Goal: Information Seeking & Learning: Learn about a topic

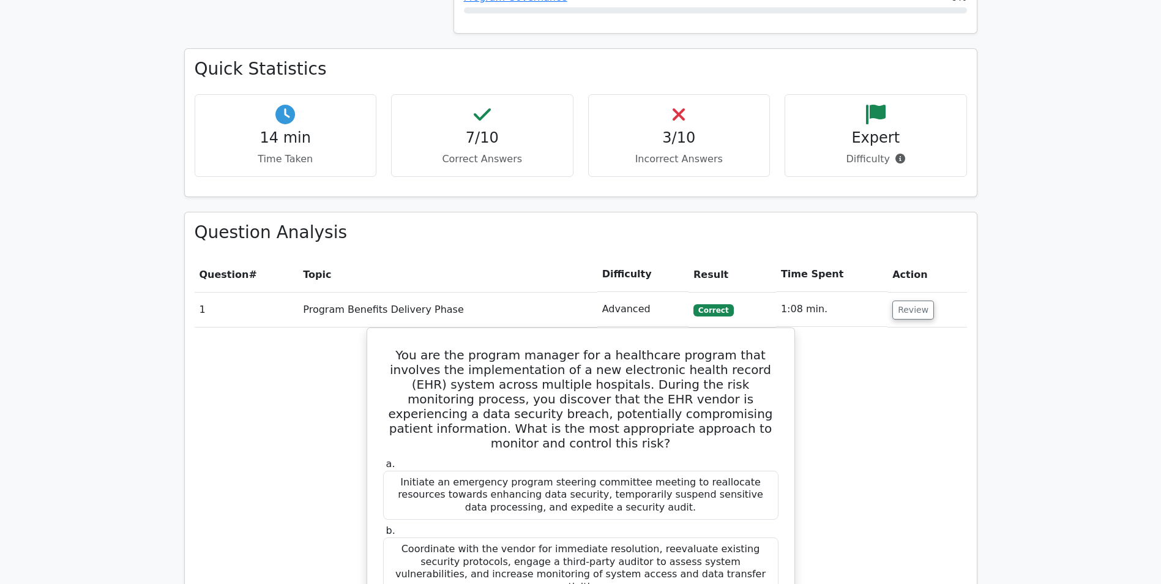
scroll to position [428, 0]
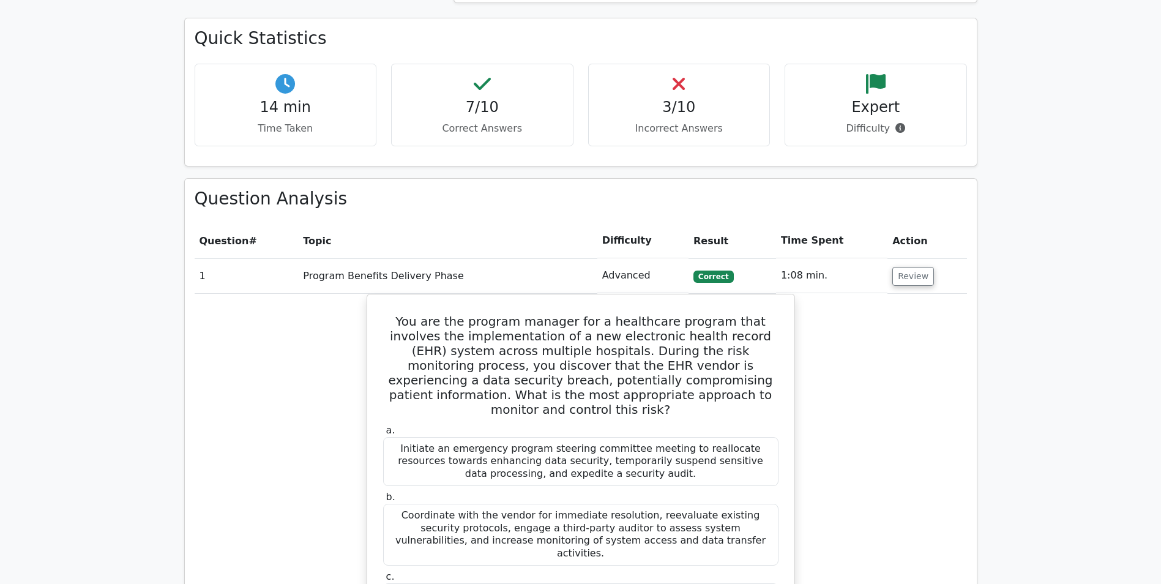
click at [931, 283] on td "Review" at bounding box center [926, 275] width 79 height 35
click at [906, 279] on button "Review" at bounding box center [913, 276] width 42 height 19
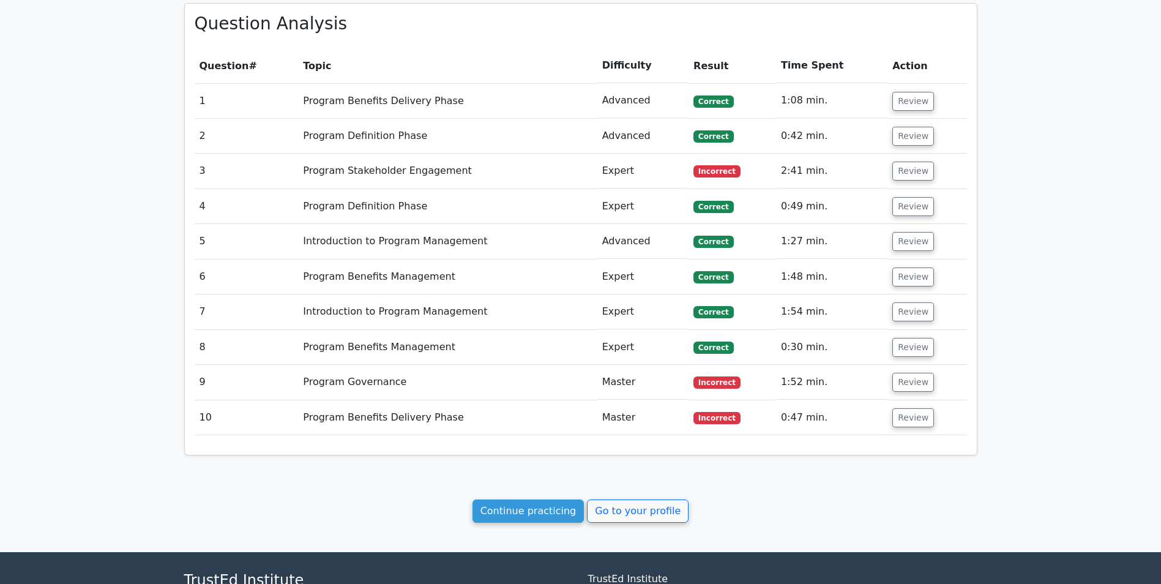
scroll to position [612, 0]
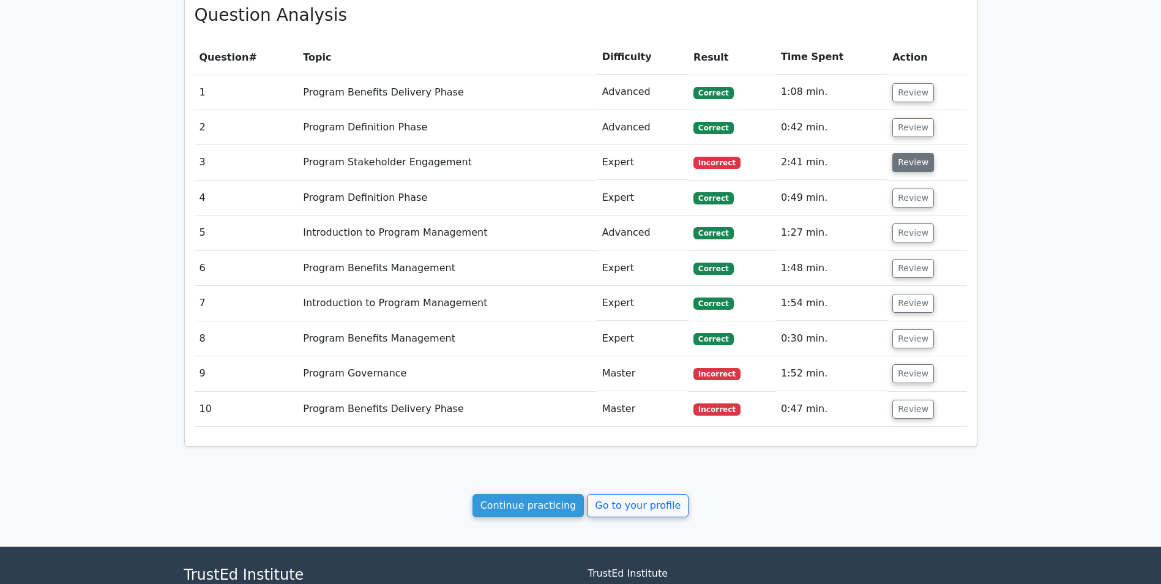
click at [905, 159] on button "Review" at bounding box center [913, 162] width 42 height 19
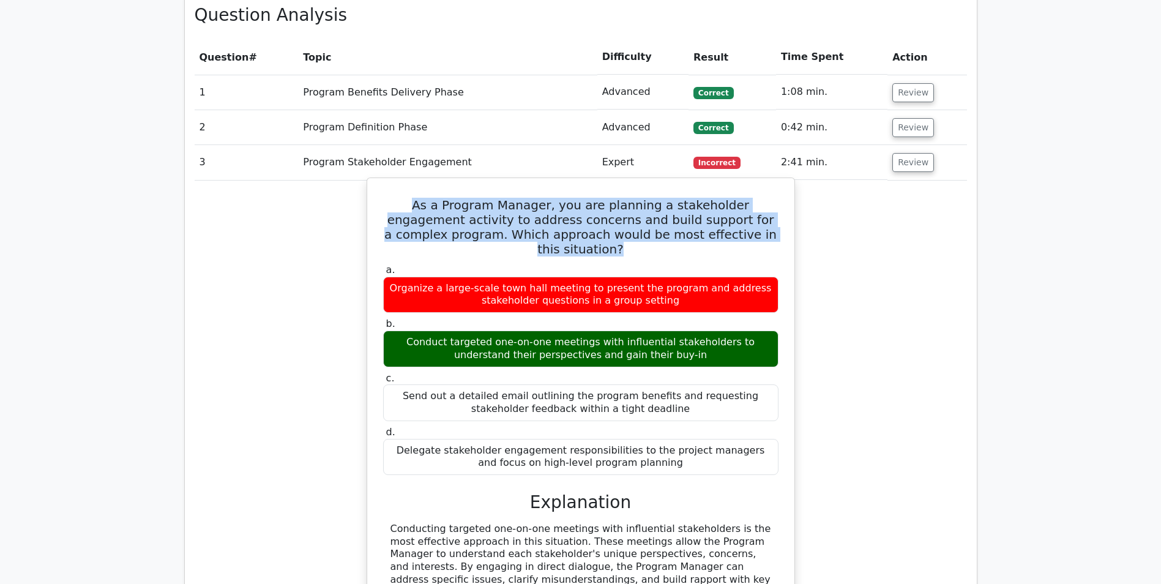
drag, startPoint x: 389, startPoint y: 201, endPoint x: 745, endPoint y: 232, distance: 357.4
click at [745, 232] on h5 "As a Program Manager, you are planning a stakeholder engagement activity to add…" at bounding box center [581, 227] width 398 height 59
drag, startPoint x: 745, startPoint y: 232, endPoint x: 672, endPoint y: 224, distance: 73.9
copy h5 "As a Program Manager, you are planning a stakeholder engagement activity to add…"
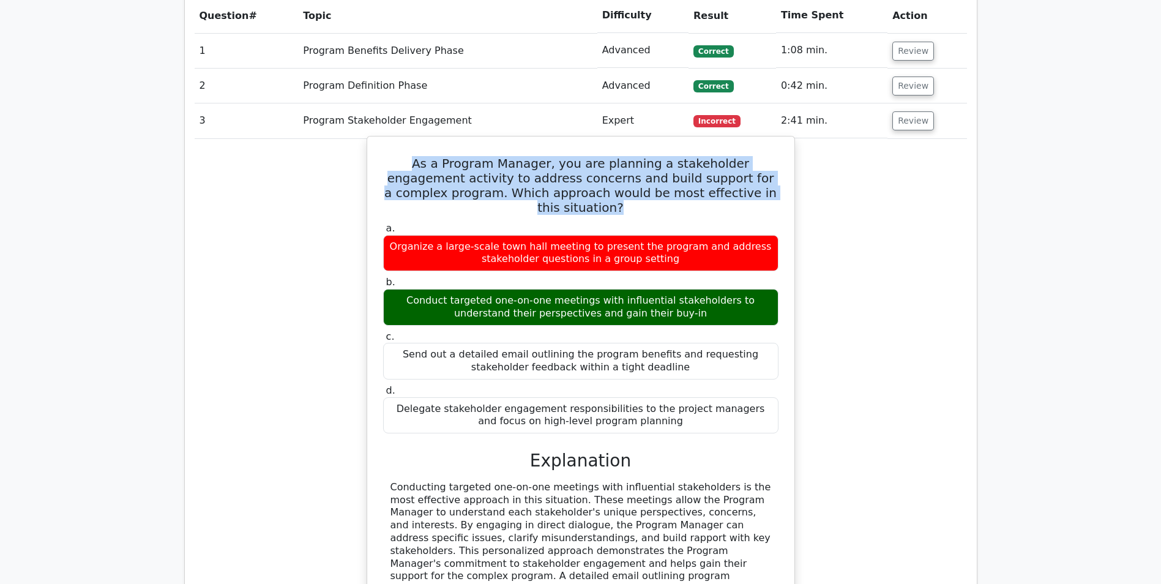
scroll to position [673, 0]
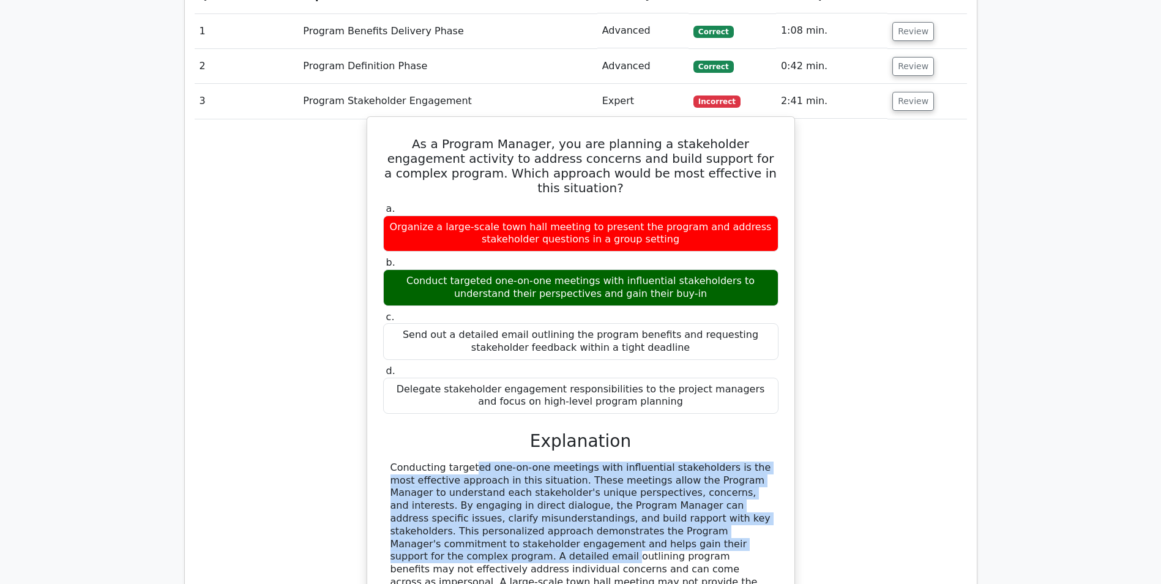
drag, startPoint x: 684, startPoint y: 529, endPoint x: 390, endPoint y: 453, distance: 303.9
click at [390, 461] on div "Conducting targeted one-on-one meetings with influential stakeholders is the mo…" at bounding box center [580, 543] width 381 height 165
drag, startPoint x: 390, startPoint y: 453, endPoint x: 409, endPoint y: 466, distance: 23.1
copy div "Conducting targeted one-on-one meetings with influential stakeholders is the mo…"
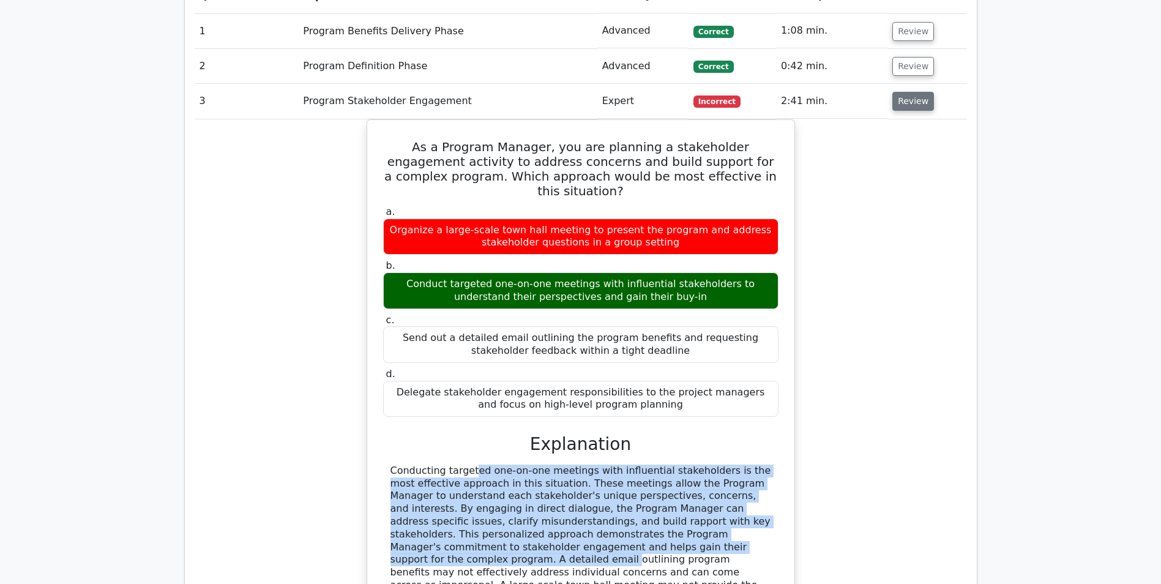
click at [897, 105] on button "Review" at bounding box center [913, 101] width 42 height 19
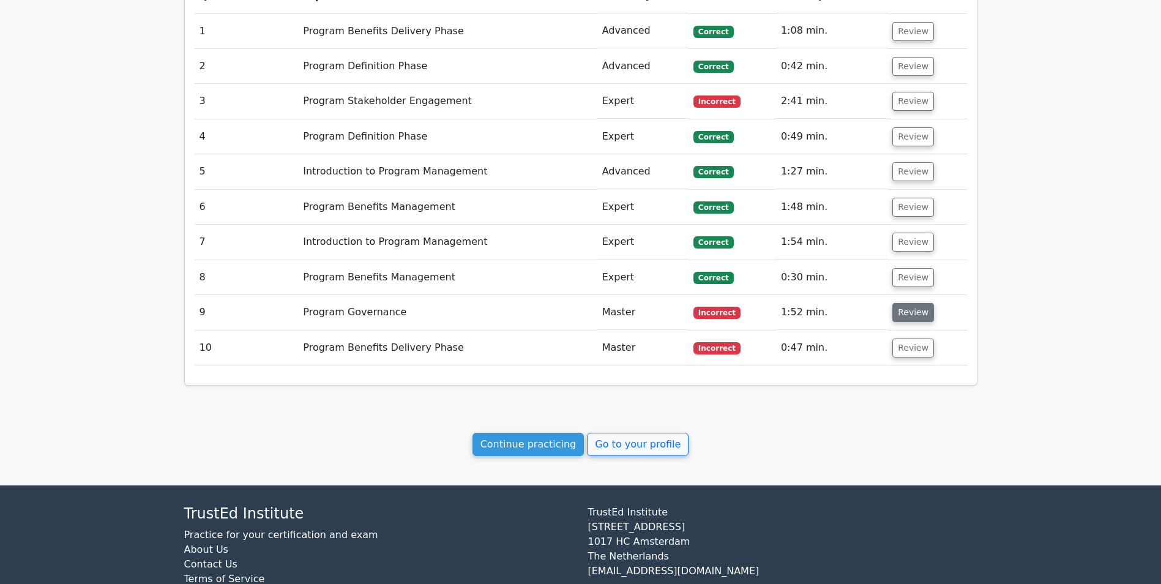
click at [907, 309] on button "Review" at bounding box center [913, 312] width 42 height 19
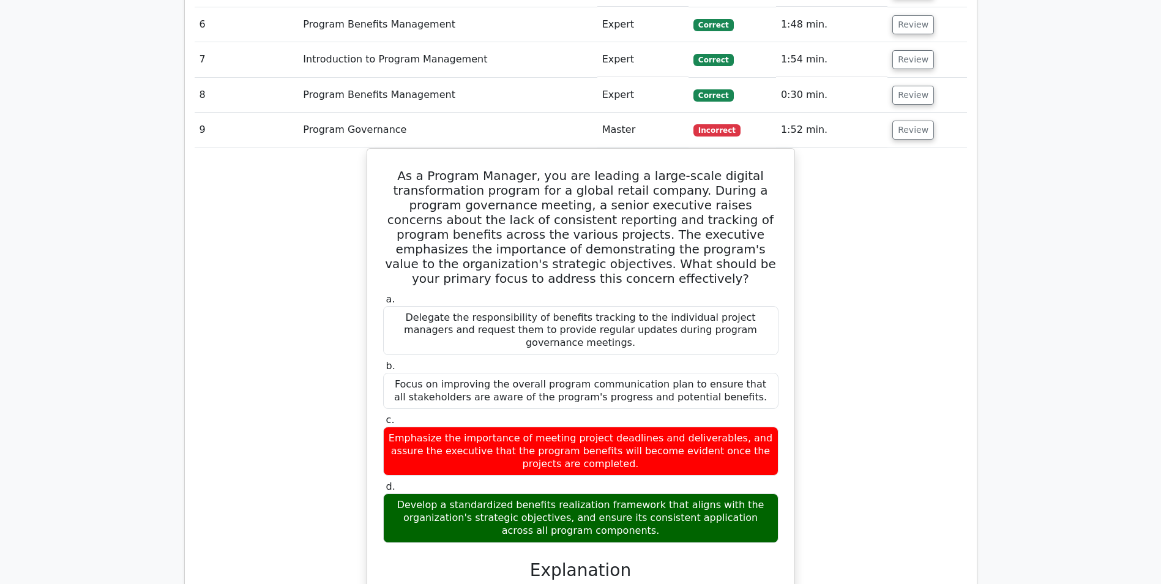
scroll to position [857, 0]
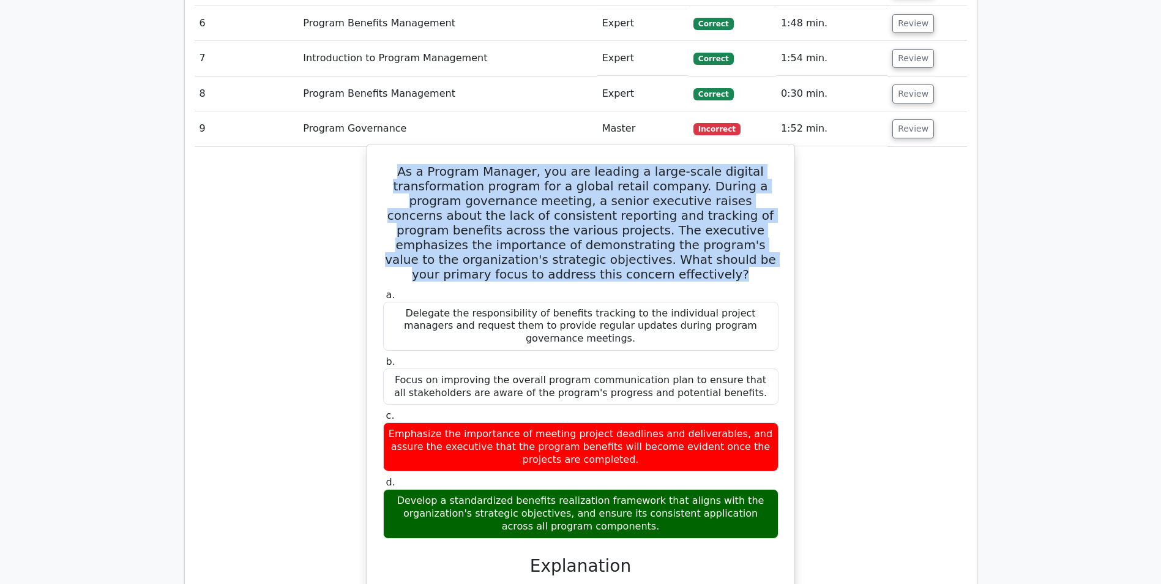
drag, startPoint x: 615, startPoint y: 276, endPoint x: 413, endPoint y: 169, distance: 228.5
click at [413, 169] on h5 "As a Program Manager, you are leading a large-scale digital transformation prog…" at bounding box center [581, 222] width 398 height 117
drag, startPoint x: 413, startPoint y: 169, endPoint x: 524, endPoint y: 198, distance: 114.6
copy h5 "As a Program Manager, you are leading a large-scale digital transformation prog…"
drag, startPoint x: 414, startPoint y: 483, endPoint x: 634, endPoint y: 516, distance: 222.8
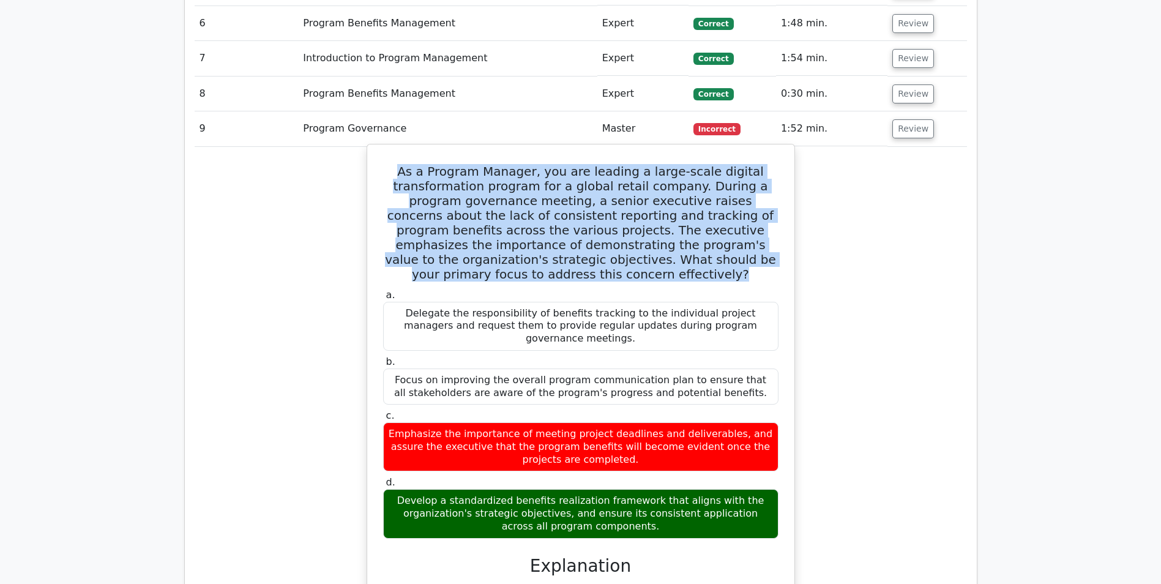
click at [634, 516] on div "Develop a standardized benefits realization framework that aligns with the orga…" at bounding box center [580, 513] width 395 height 49
drag, startPoint x: 634, startPoint y: 516, endPoint x: 584, endPoint y: 488, distance: 57.8
copy div "Develop a standardized benefits realization framework that aligns with the orga…"
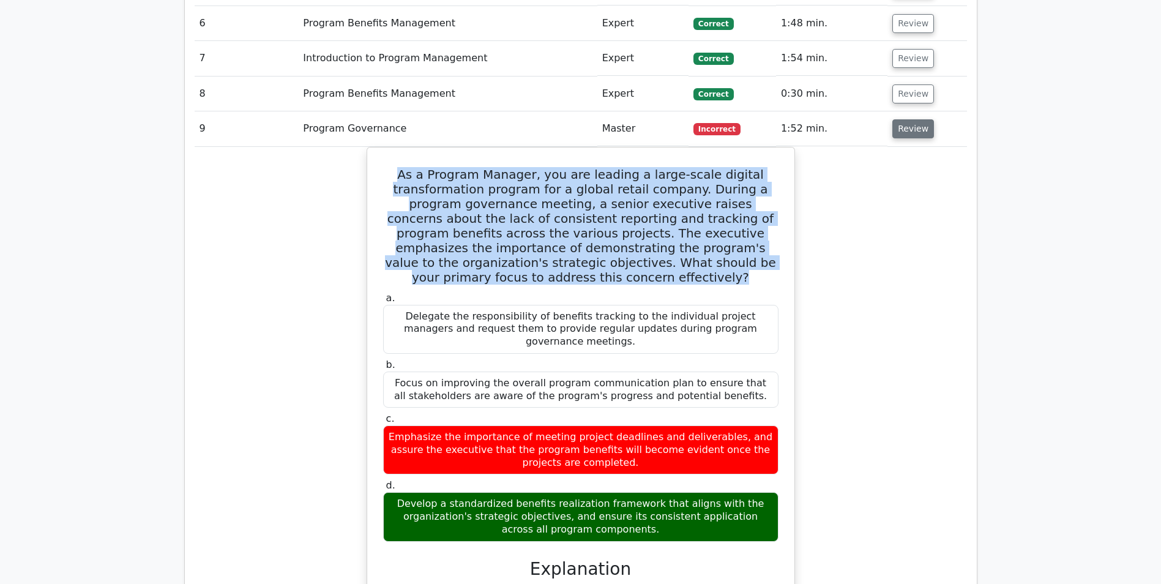
click at [902, 127] on button "Review" at bounding box center [913, 128] width 42 height 19
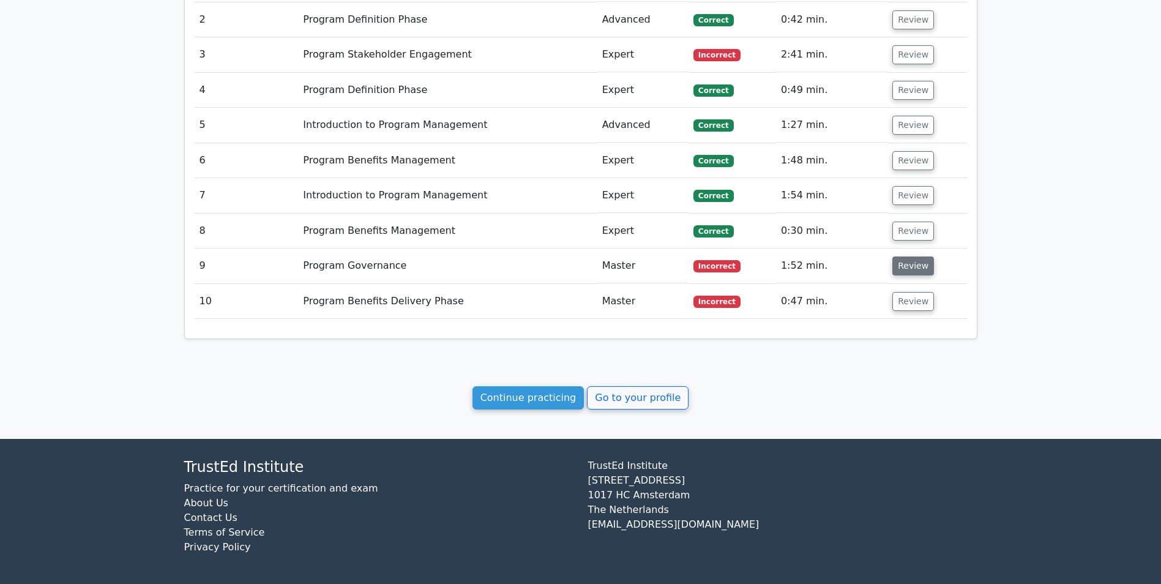
click at [909, 273] on button "Review" at bounding box center [913, 265] width 42 height 19
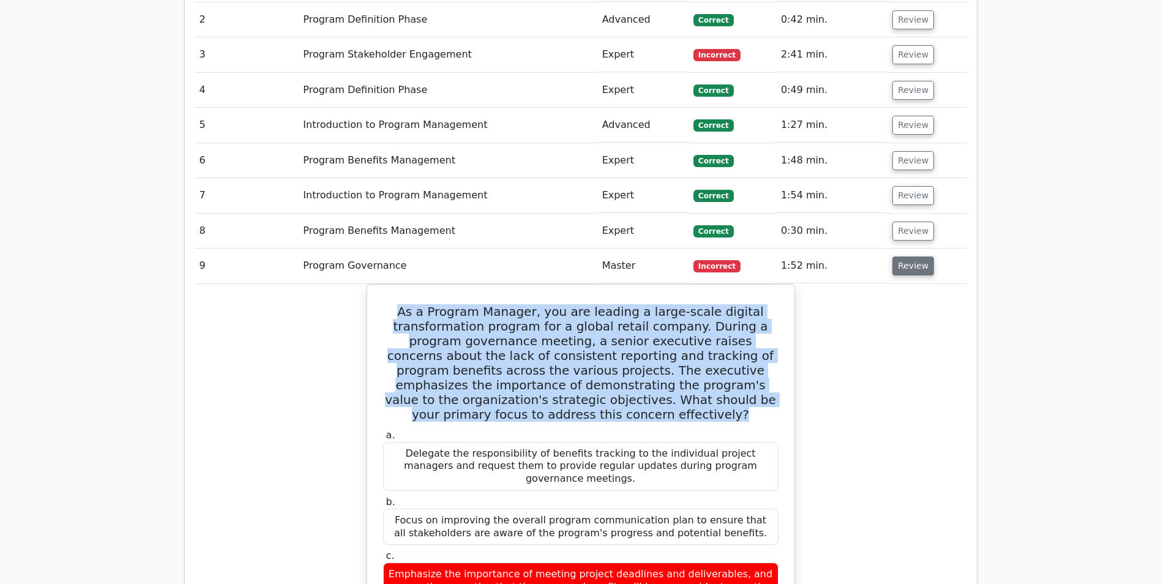
scroll to position [857, 0]
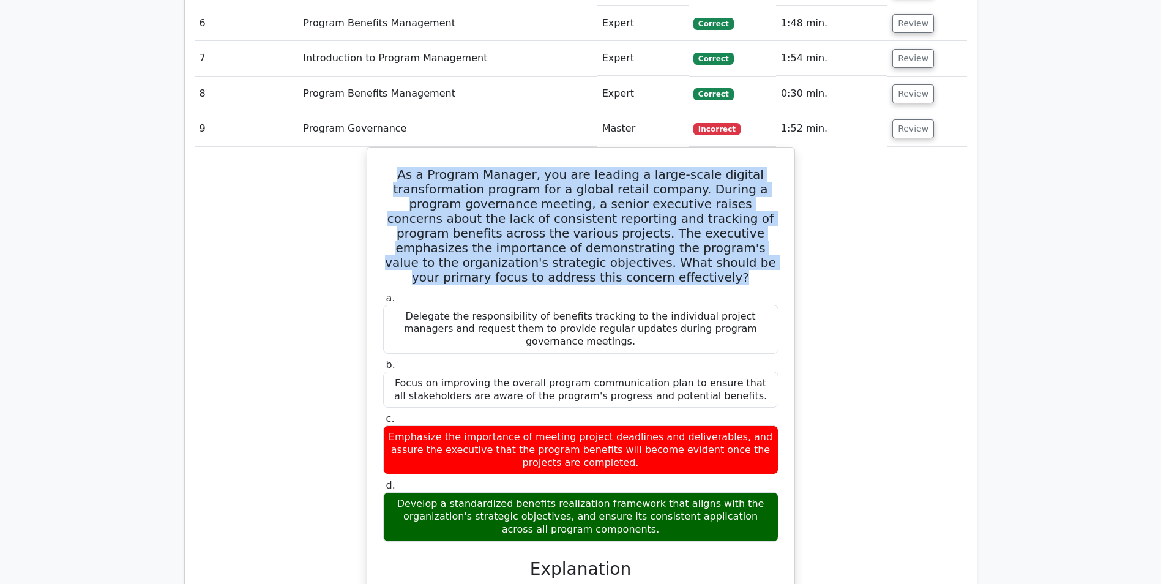
click at [910, 119] on td "Review" at bounding box center [926, 128] width 79 height 35
click at [904, 127] on button "Review" at bounding box center [913, 128] width 42 height 19
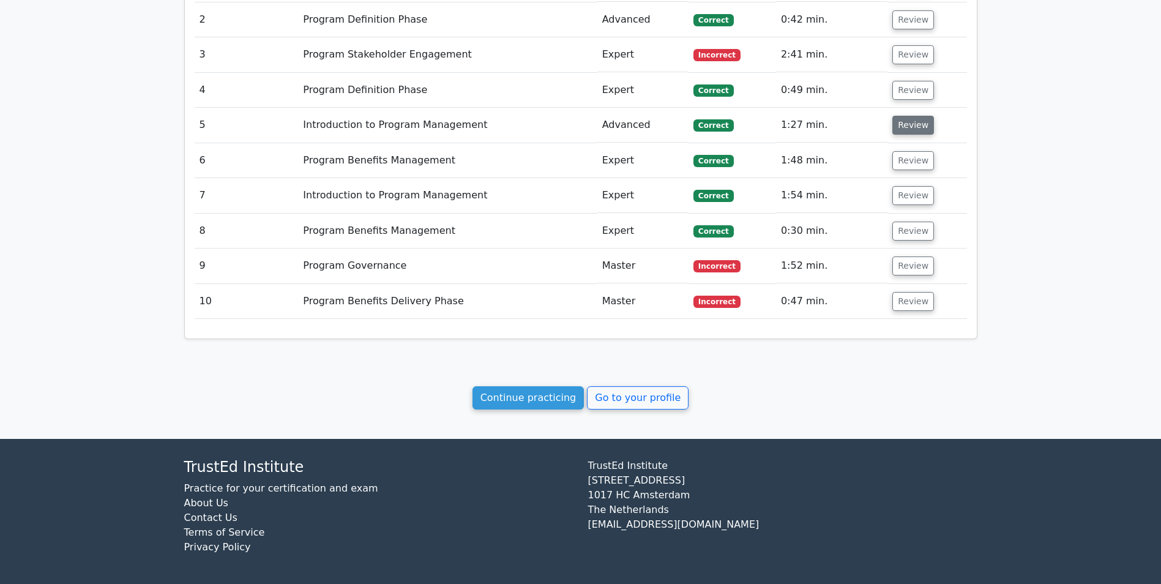
scroll to position [720, 0]
click at [914, 303] on button "Review" at bounding box center [913, 301] width 42 height 19
click at [899, 302] on button "Review" at bounding box center [913, 301] width 42 height 19
click at [906, 301] on button "Review" at bounding box center [913, 301] width 42 height 19
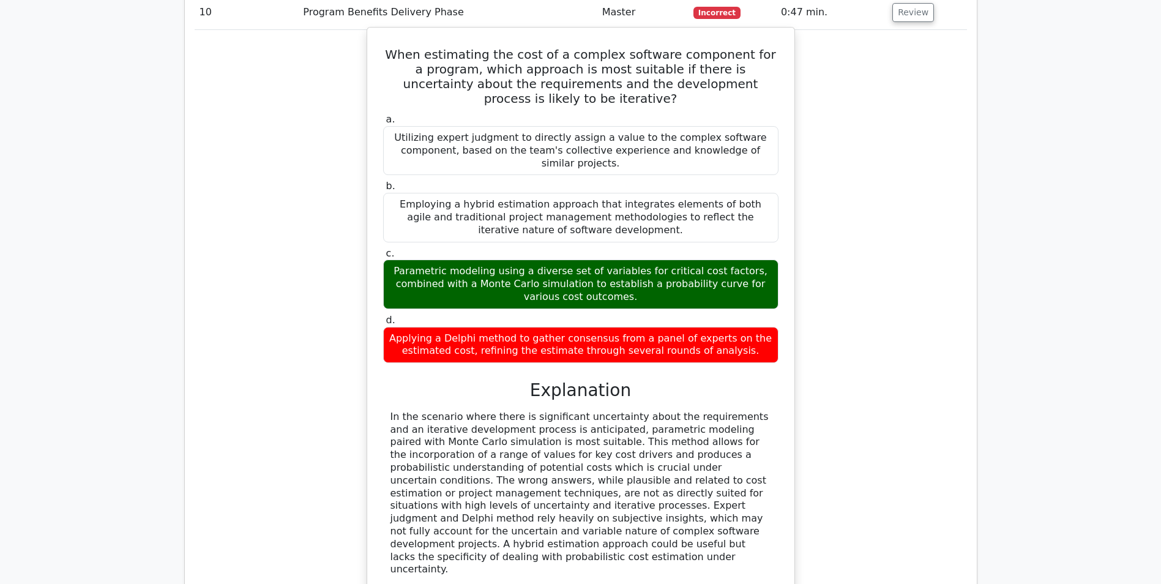
scroll to position [1025, 0]
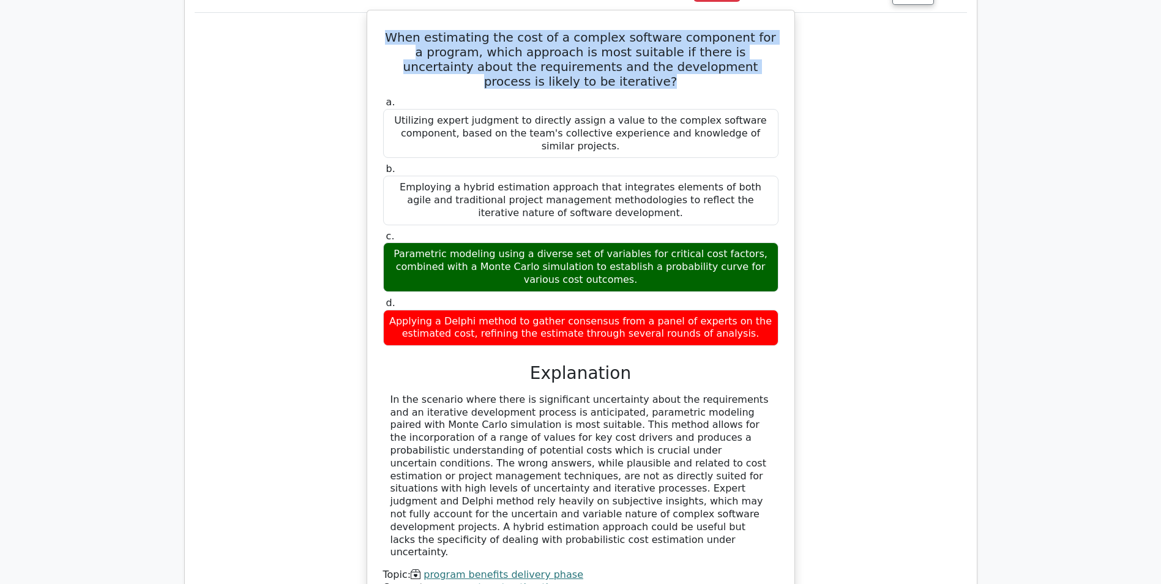
drag, startPoint x: 406, startPoint y: 39, endPoint x: 779, endPoint y: 75, distance: 374.4
click at [779, 75] on div "When estimating the cost of a complex software component for a program, which a…" at bounding box center [580, 309] width 417 height 589
drag, startPoint x: 779, startPoint y: 75, endPoint x: 717, endPoint y: 70, distance: 62.0
copy h5 "When estimating the cost of a complex software component for a program, which a…"
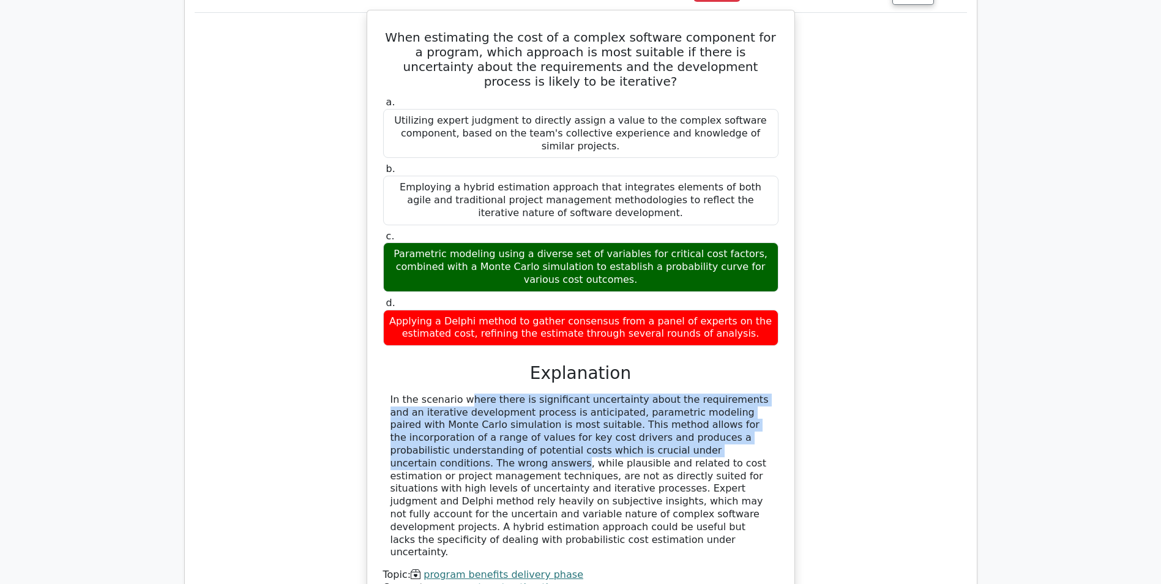
drag, startPoint x: 391, startPoint y: 374, endPoint x: 577, endPoint y: 420, distance: 191.4
click at [577, 420] on div "In the scenario where there is significant uncertainty about the requirements a…" at bounding box center [580, 475] width 381 height 165
drag, startPoint x: 577, startPoint y: 420, endPoint x: 553, endPoint y: 409, distance: 26.0
copy div "In the scenario where there is significant uncertainty about the requirements a…"
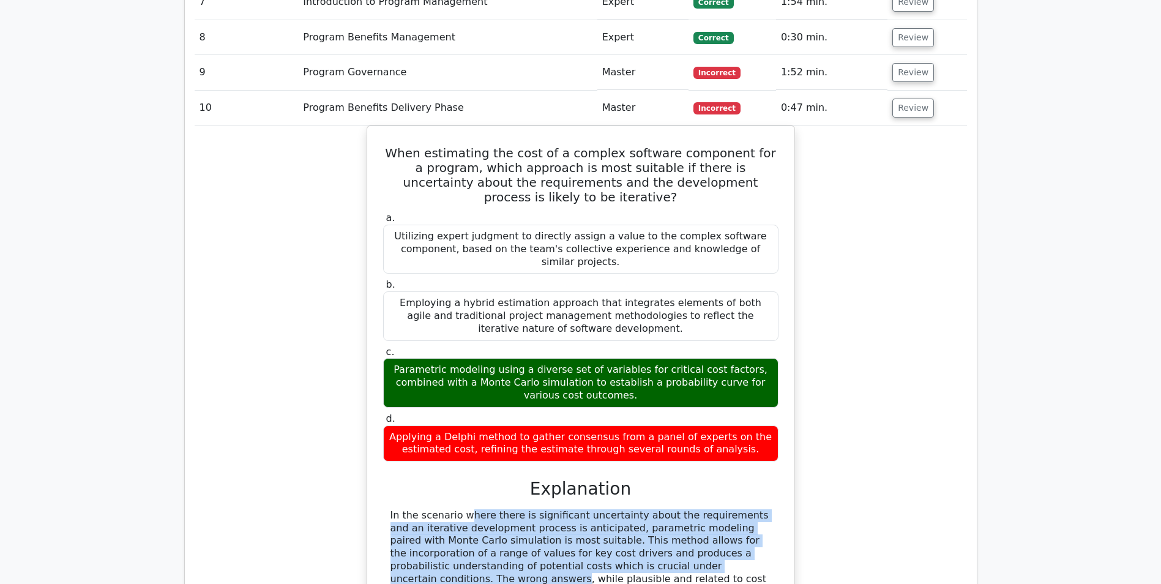
scroll to position [720, 0]
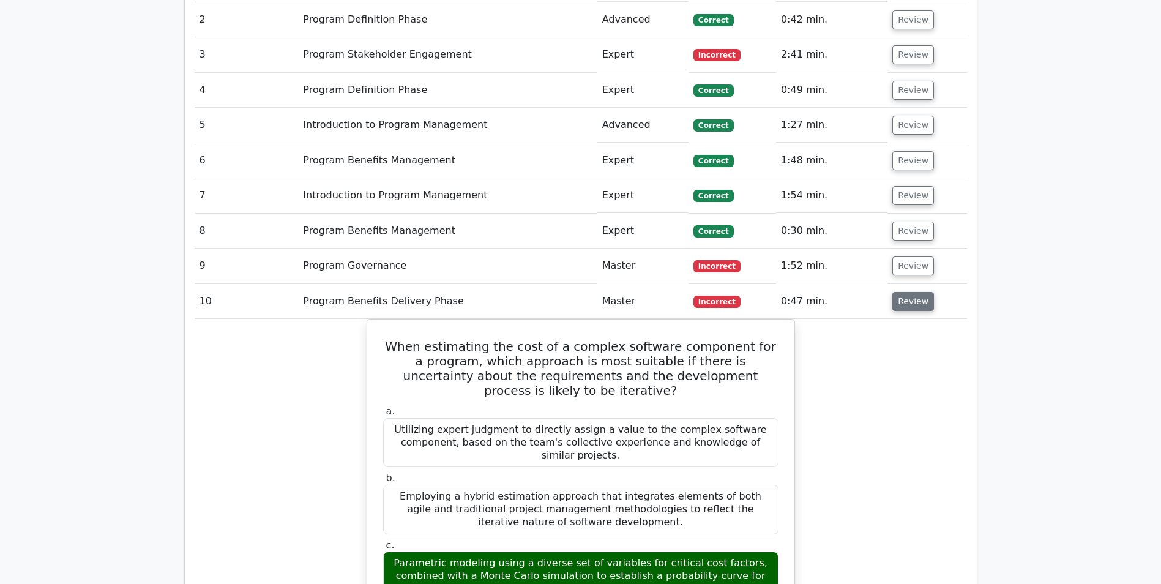
click at [910, 307] on button "Review" at bounding box center [913, 301] width 42 height 19
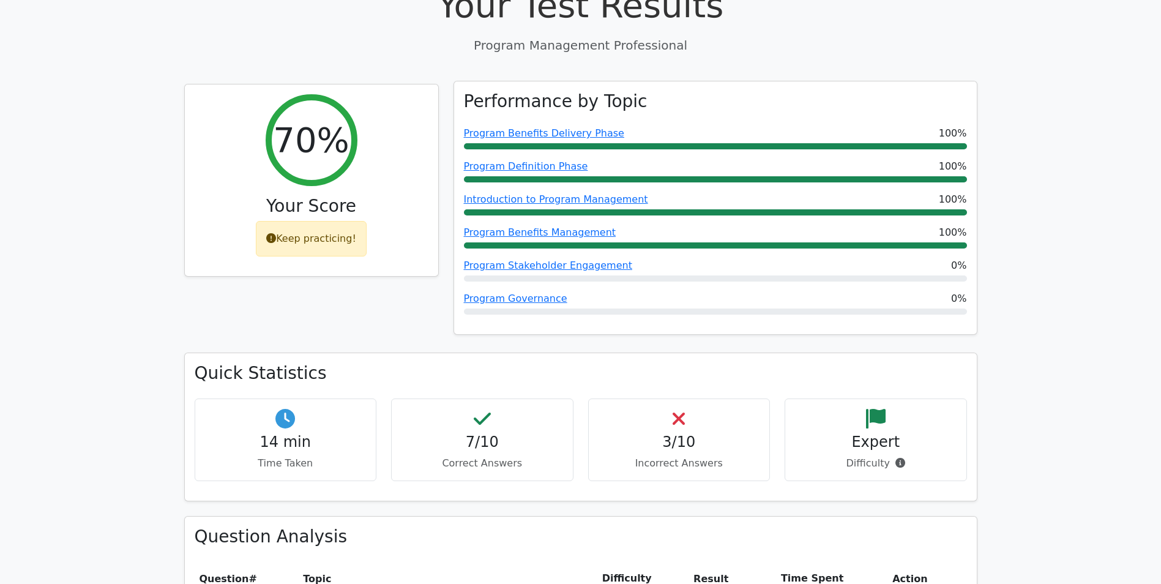
scroll to position [0, 0]
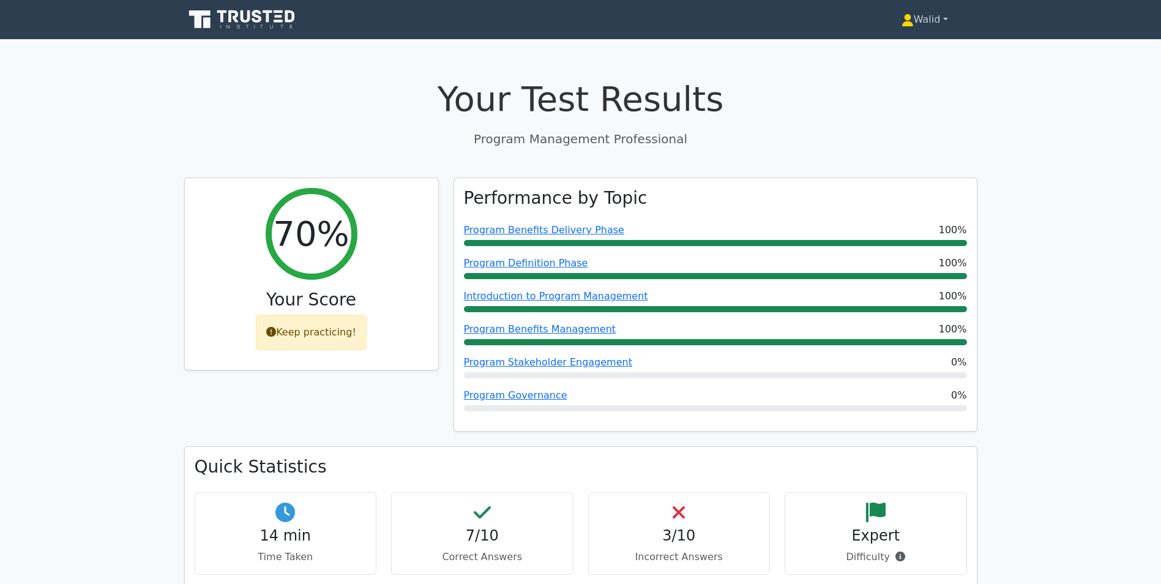
click at [915, 15] on link "Walid" at bounding box center [924, 19] width 105 height 24
click at [887, 51] on link "Profile" at bounding box center [920, 49] width 97 height 20
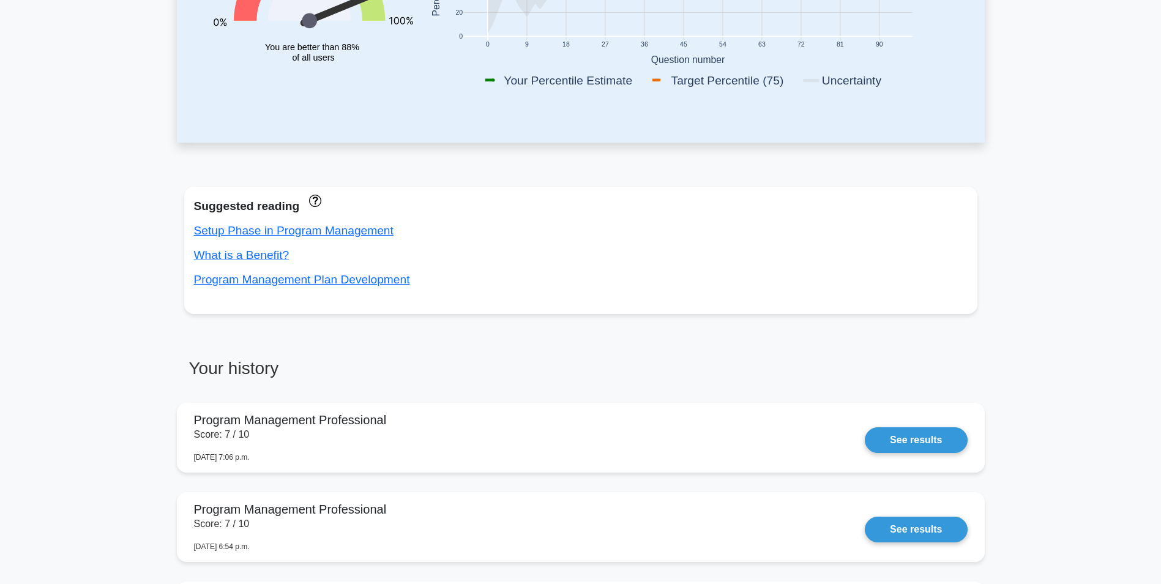
scroll to position [489, 0]
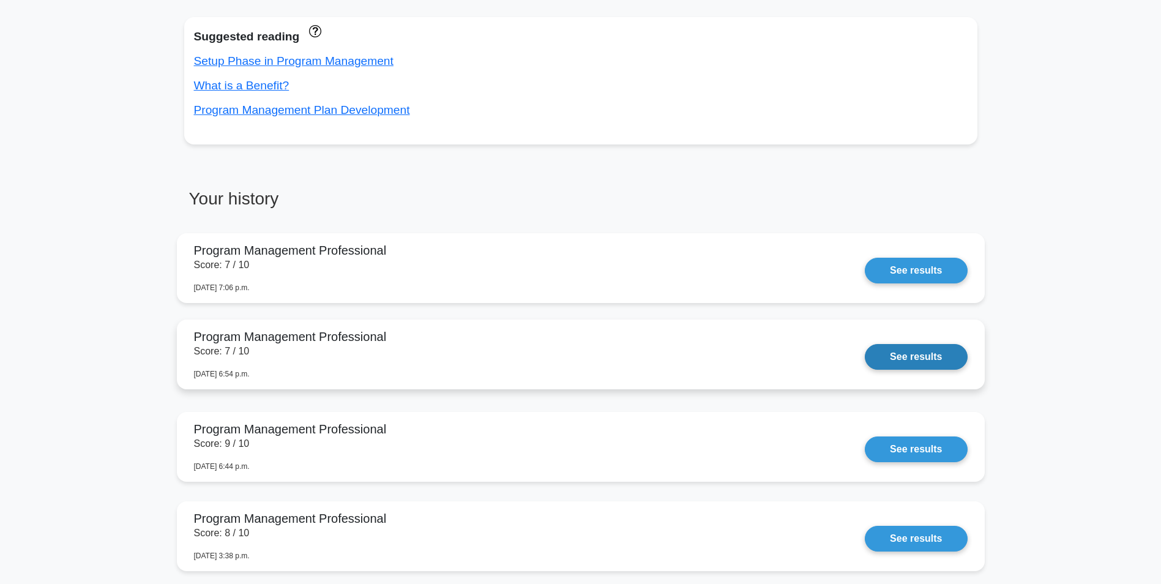
click at [932, 359] on link "See results" at bounding box center [916, 357] width 102 height 26
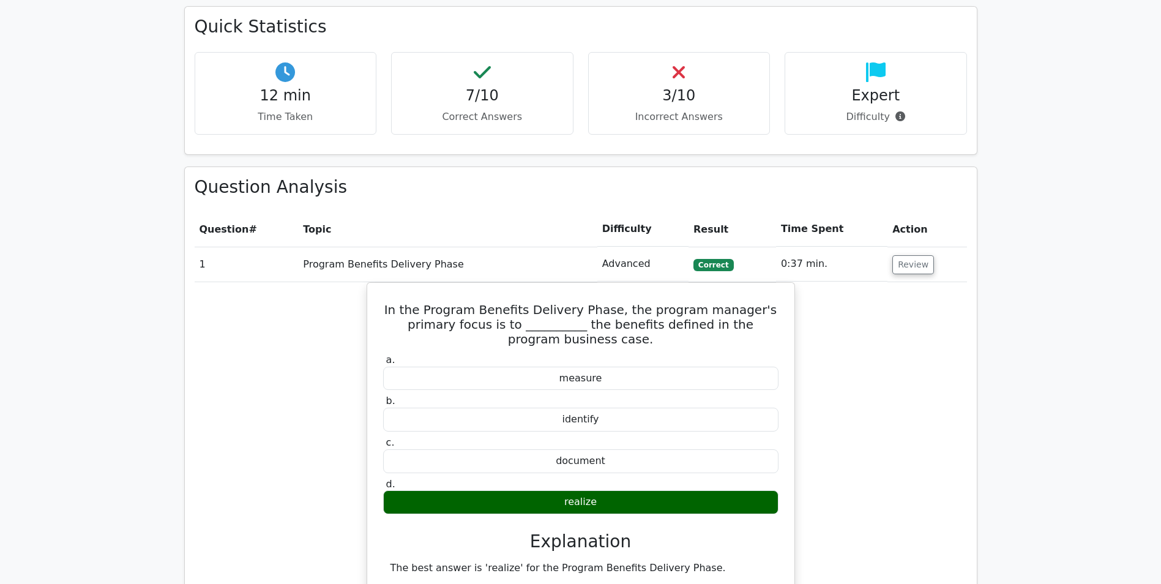
scroll to position [428, 0]
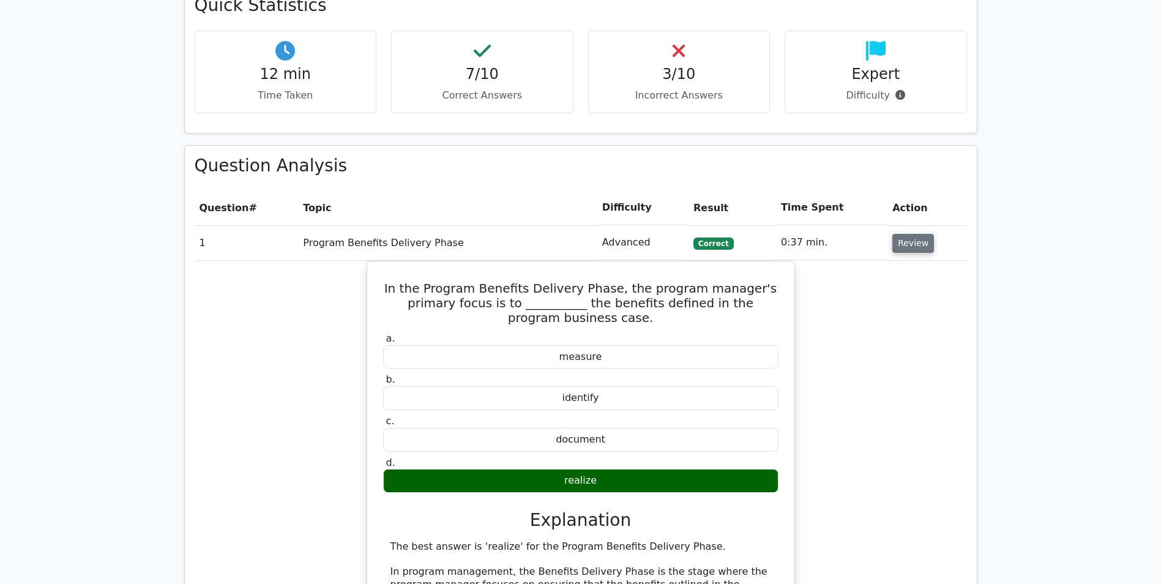
click at [913, 245] on button "Review" at bounding box center [913, 243] width 42 height 19
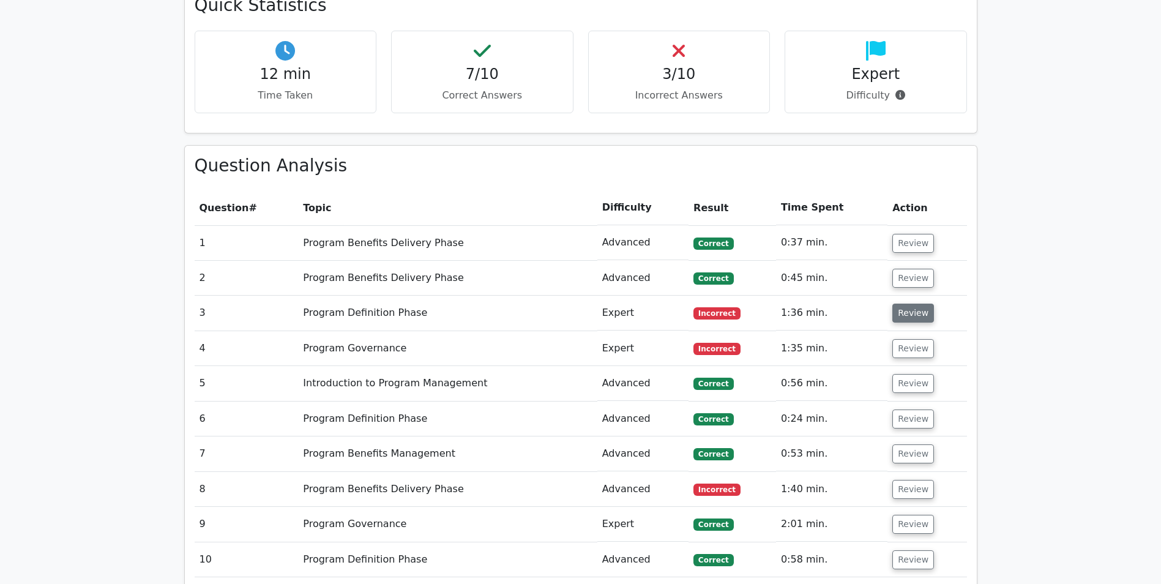
click at [910, 314] on button "Review" at bounding box center [913, 312] width 42 height 19
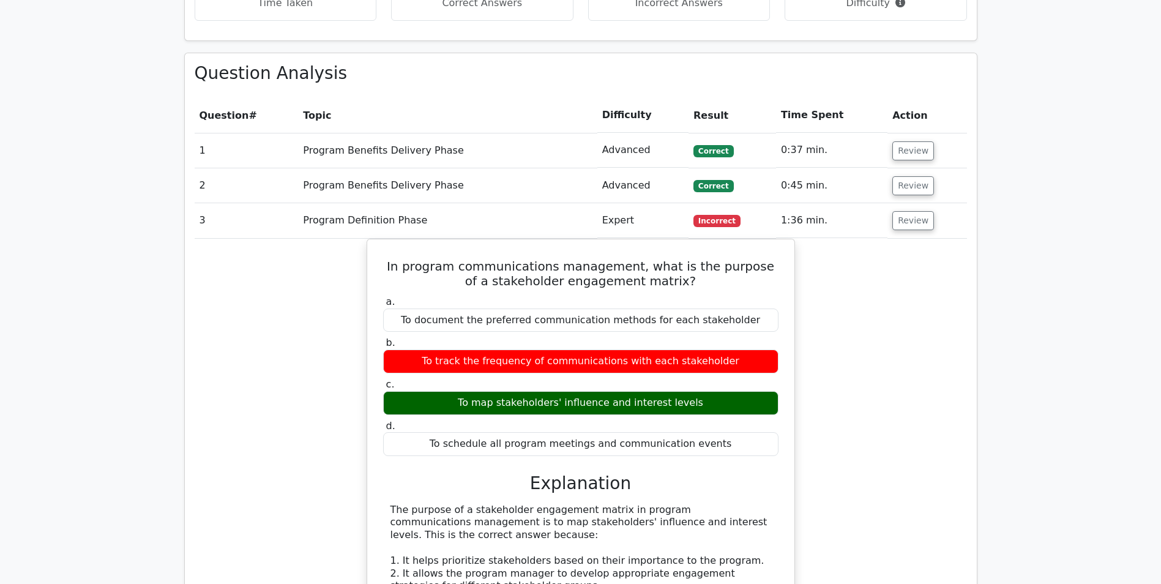
scroll to position [551, 0]
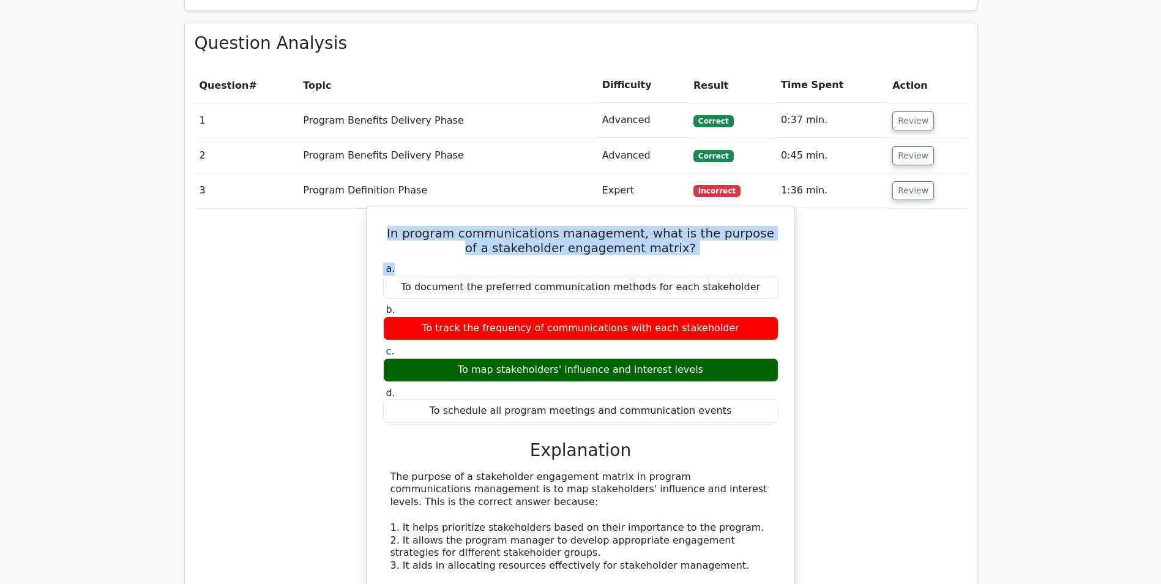
drag, startPoint x: 392, startPoint y: 231, endPoint x: 693, endPoint y: 260, distance: 302.4
click at [693, 260] on div "In program communications management, what is the purpose of a stakeholder enga…" at bounding box center [580, 509] width 417 height 597
drag, startPoint x: 693, startPoint y: 260, endPoint x: 639, endPoint y: 250, distance: 54.8
click at [639, 250] on h5 "In program communications management, what is the purpose of a stakeholder enga…" at bounding box center [581, 240] width 398 height 29
drag, startPoint x: 672, startPoint y: 251, endPoint x: 393, endPoint y: 231, distance: 279.8
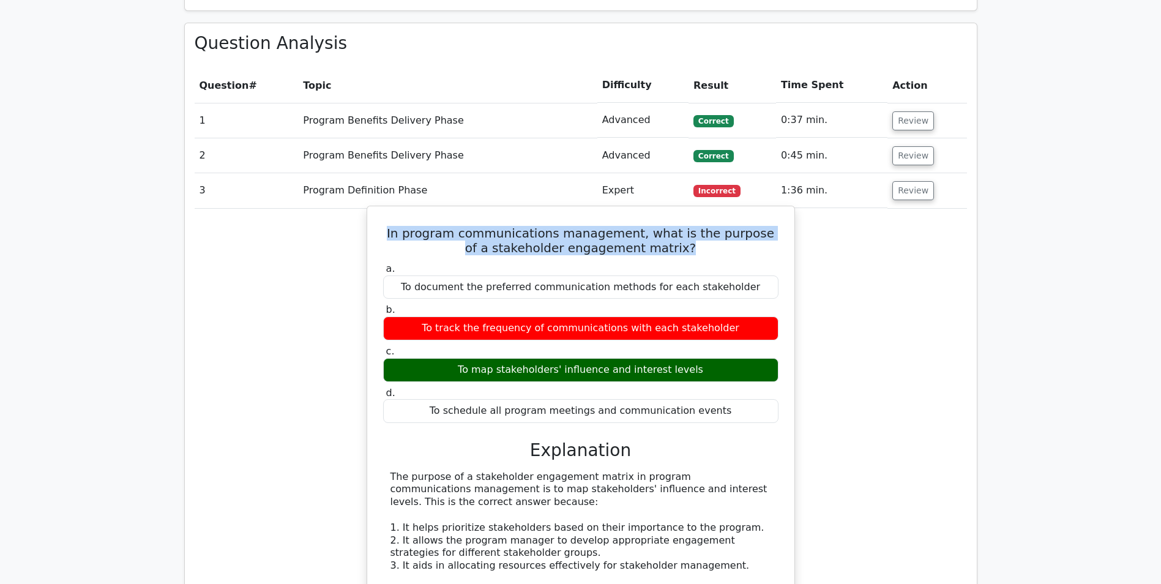
click at [393, 231] on h5 "In program communications management, what is the purpose of a stakeholder enga…" at bounding box center [581, 240] width 398 height 29
copy h5 "In program communications management, what is the purpose of a stakeholder enga…"
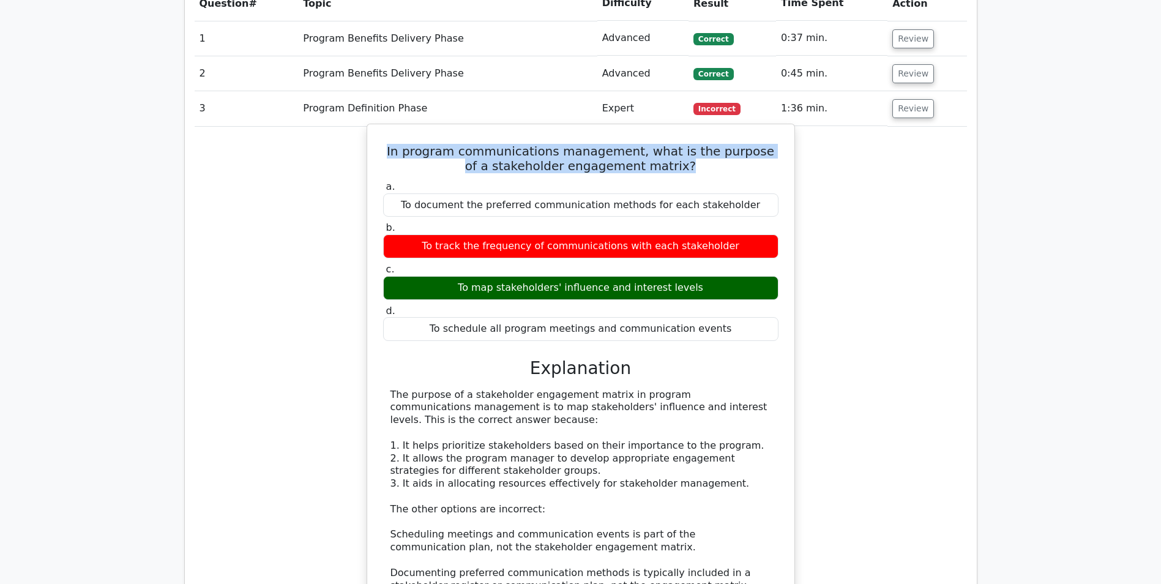
scroll to position [673, 0]
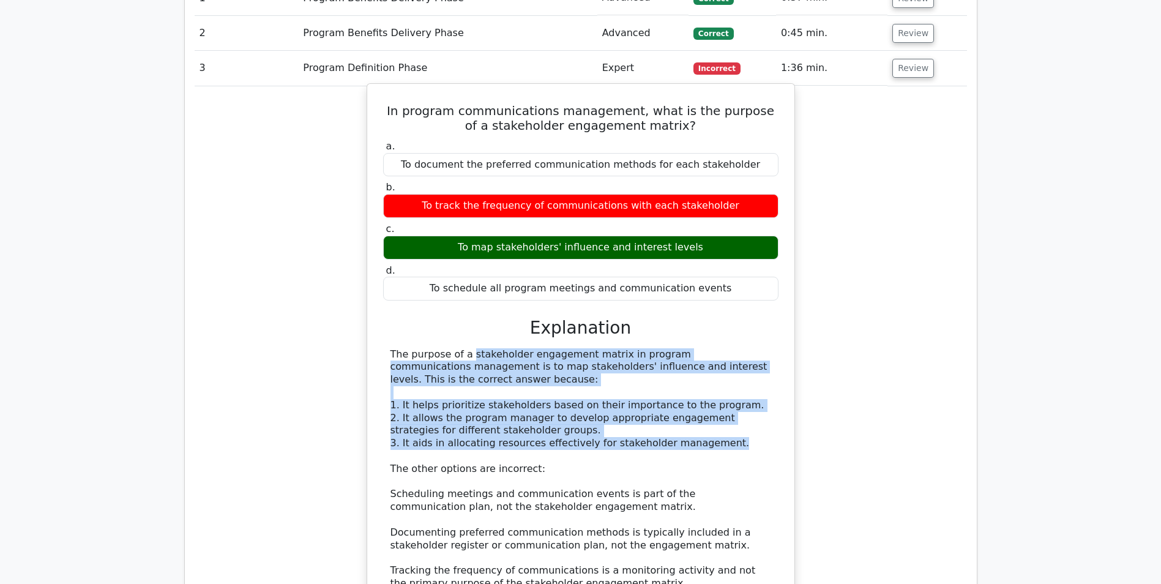
drag, startPoint x: 709, startPoint y: 447, endPoint x: 387, endPoint y: 357, distance: 334.3
click at [387, 357] on div "The purpose of a stakeholder engagement matrix in program communications manage…" at bounding box center [580, 494] width 395 height 292
copy div "The purpose of a stakeholder engagement matrix in program communications manage…"
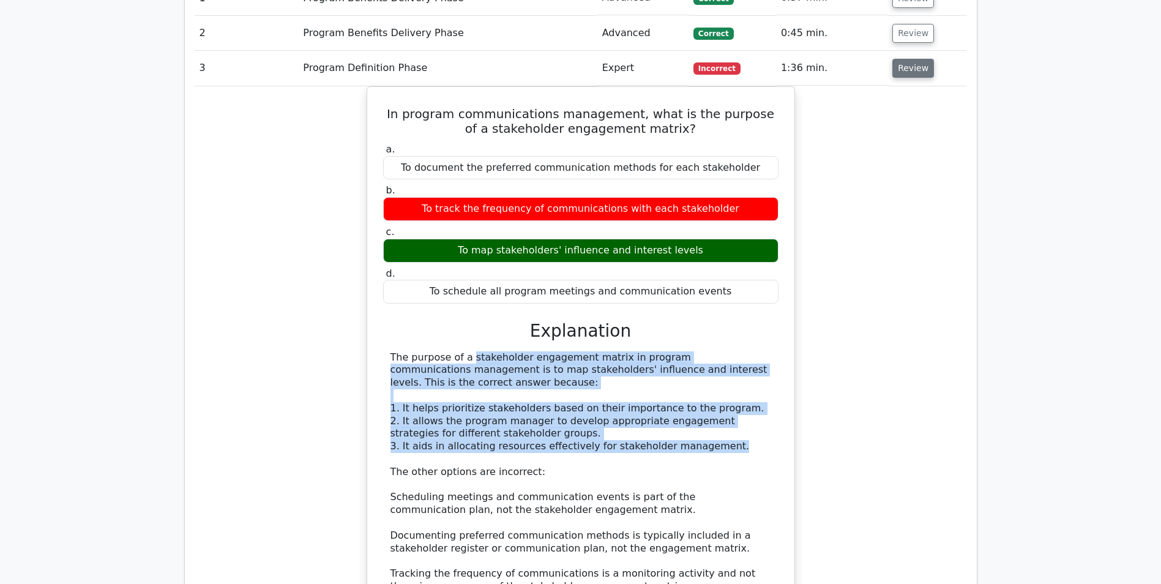
click at [901, 69] on button "Review" at bounding box center [913, 68] width 42 height 19
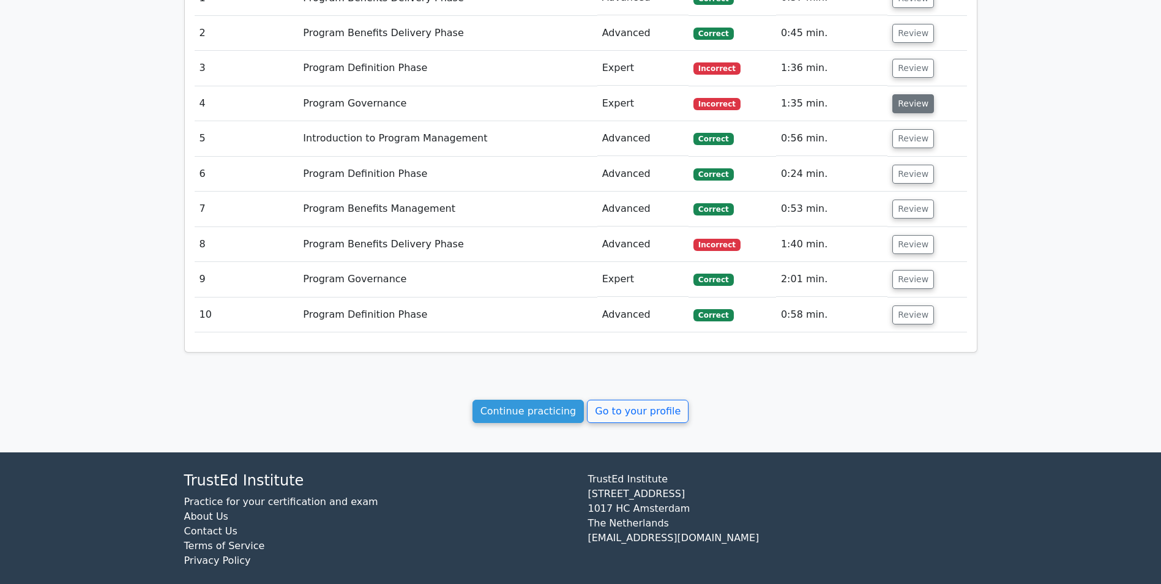
click at [901, 105] on button "Review" at bounding box center [913, 103] width 42 height 19
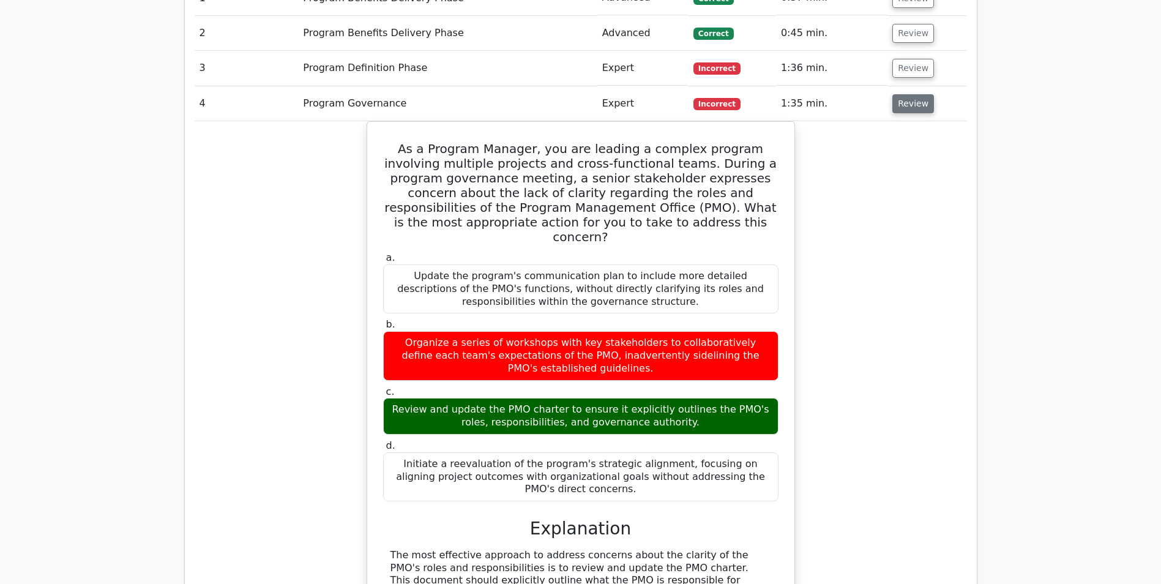
click at [901, 102] on button "Review" at bounding box center [913, 103] width 42 height 19
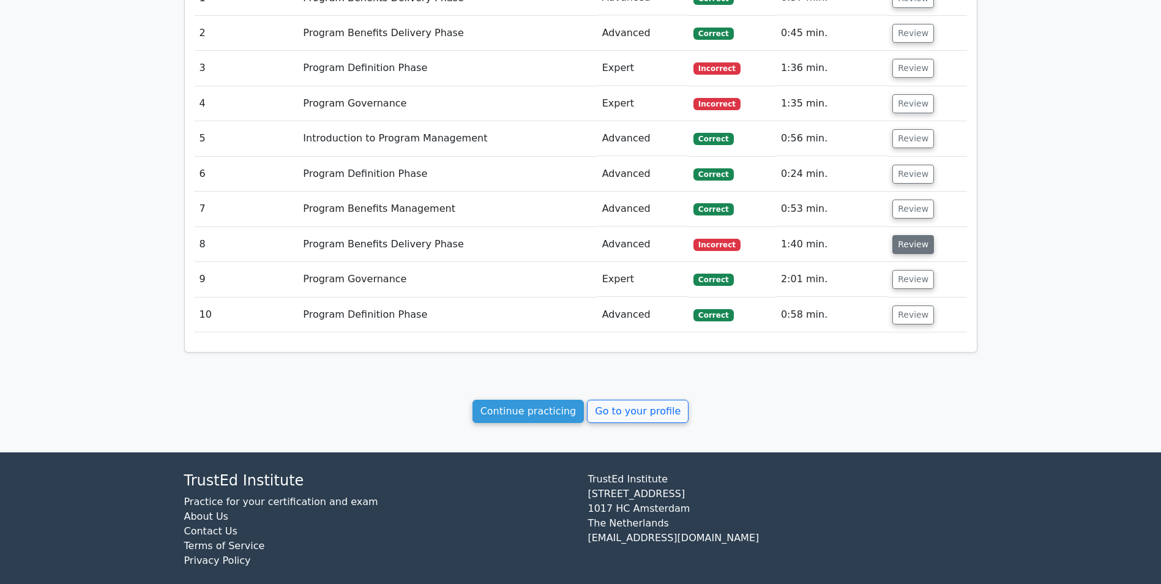
click at [906, 248] on button "Review" at bounding box center [913, 244] width 42 height 19
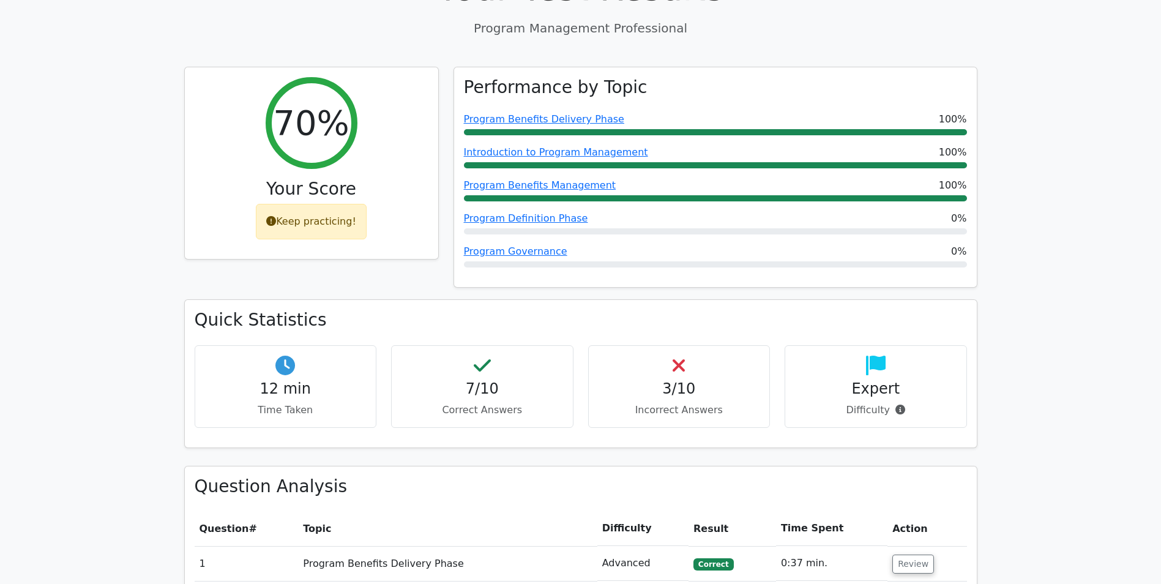
scroll to position [0, 0]
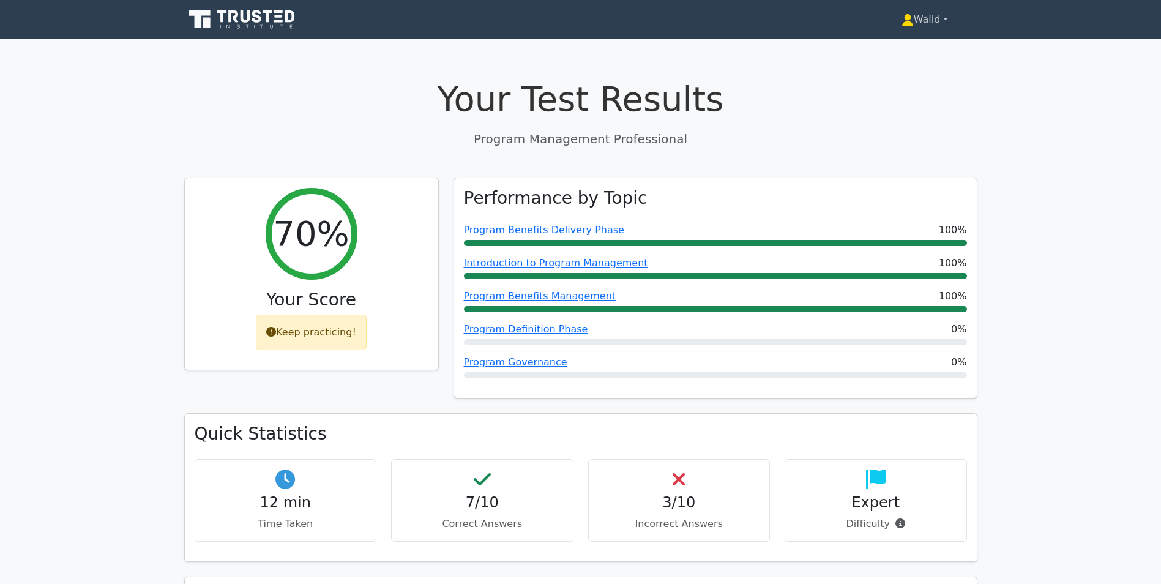
click at [912, 19] on link "Walid" at bounding box center [924, 19] width 105 height 24
click at [901, 45] on link "Profile" at bounding box center [920, 49] width 97 height 20
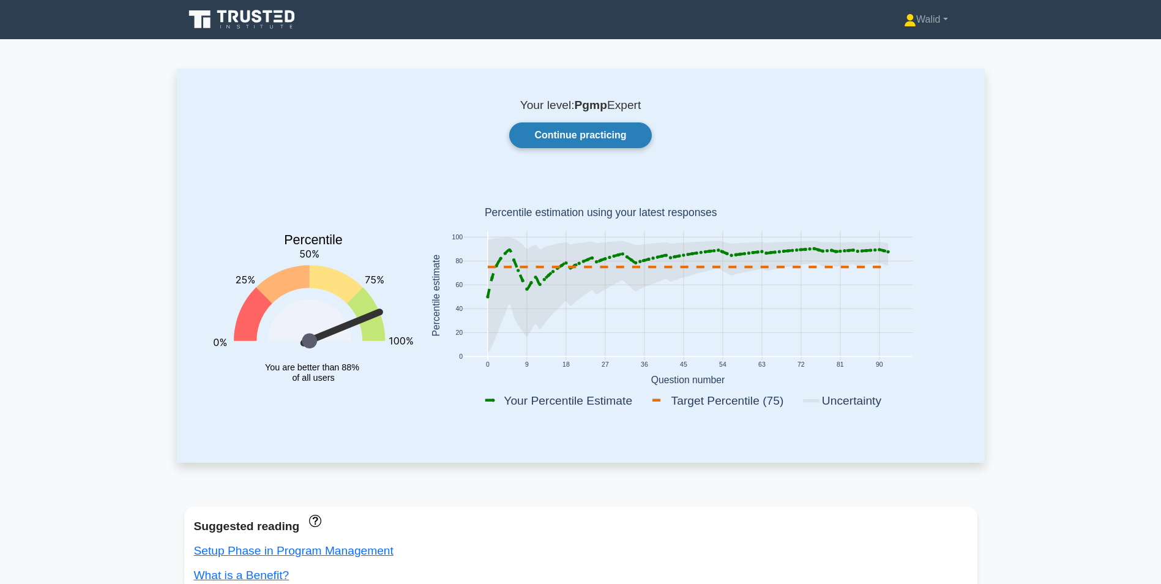
click at [626, 132] on link "Continue practicing" at bounding box center [580, 135] width 142 height 26
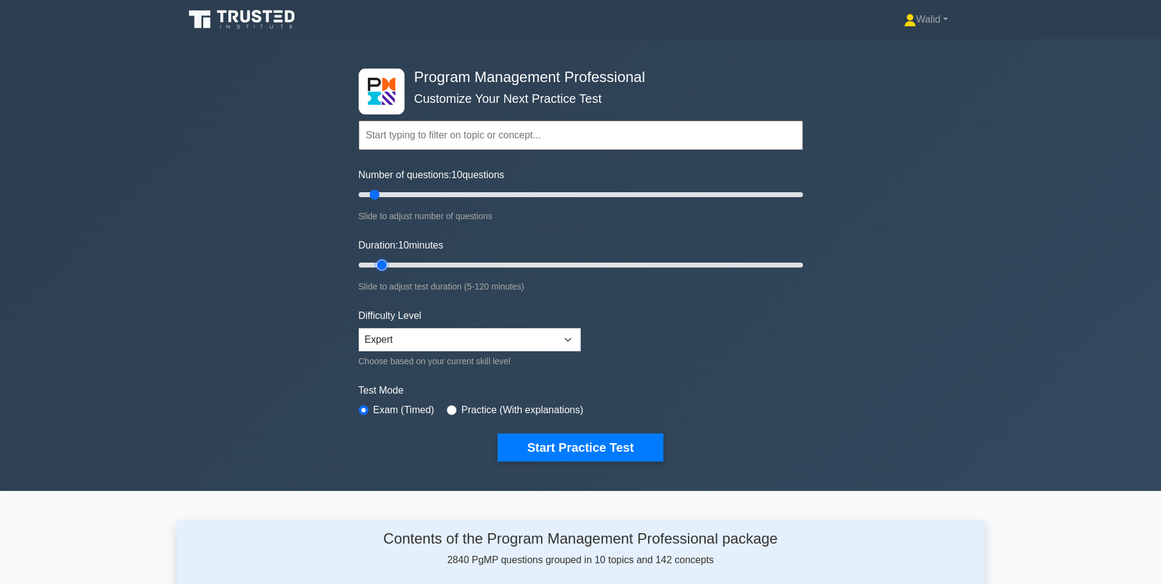
click at [389, 264] on input "Duration: 10 minutes" at bounding box center [581, 265] width 444 height 15
type input "15"
click at [393, 263] on input "Duration: 10 minutes" at bounding box center [581, 265] width 444 height 15
click at [568, 448] on button "Start Practice Test" at bounding box center [579, 447] width 165 height 28
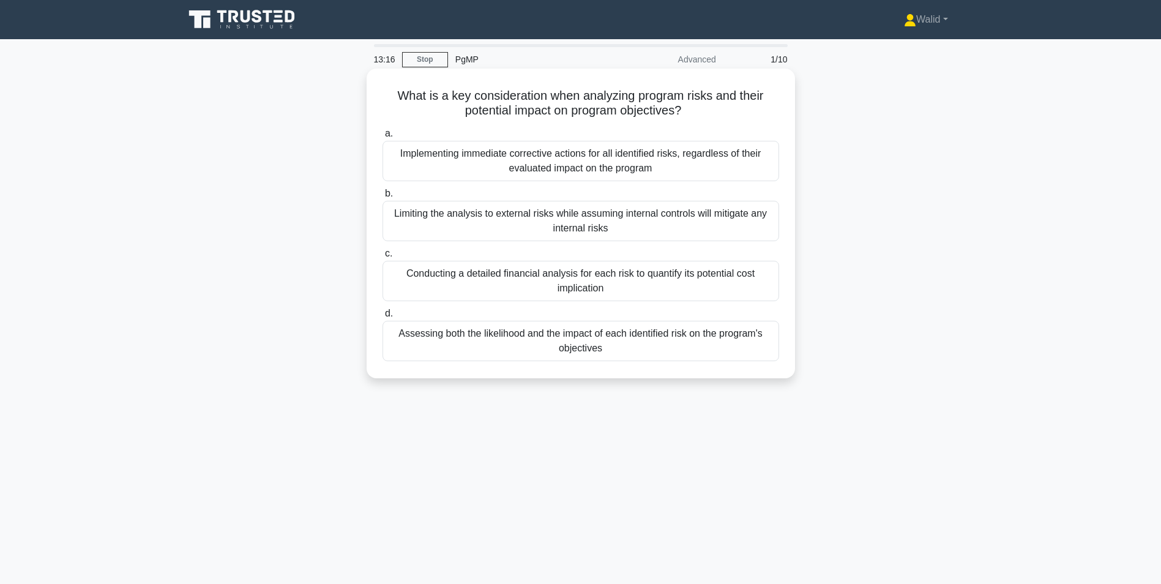
click at [612, 342] on div "Assessing both the likelihood and the impact of each identified risk on the pro…" at bounding box center [580, 341] width 396 height 40
click at [382, 318] on input "d. Assessing both the likelihood and the impact of each identified risk on the …" at bounding box center [382, 314] width 0 height 8
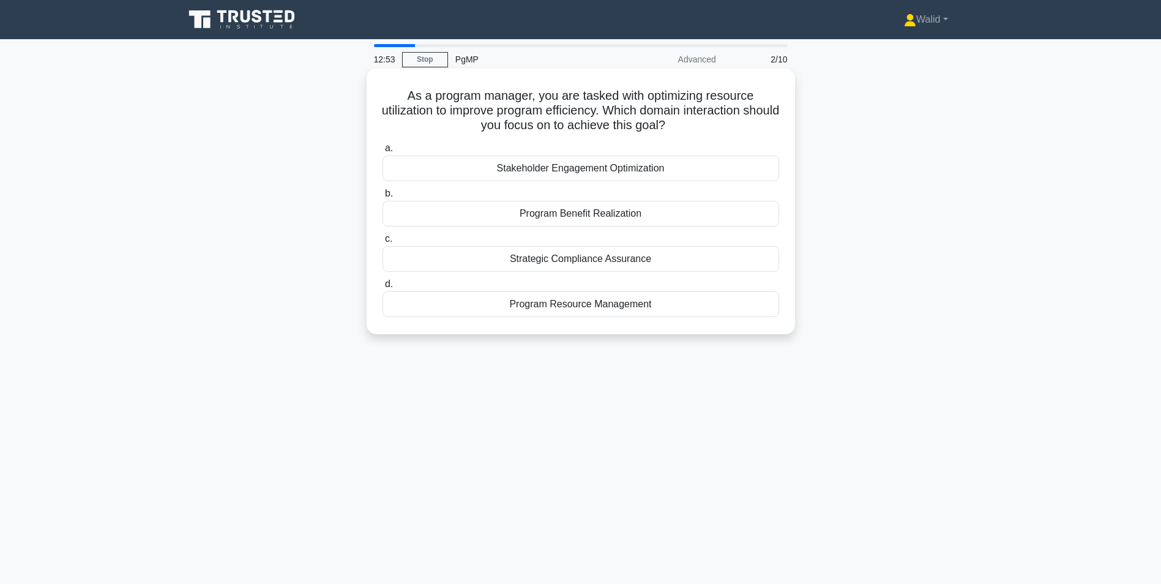
click at [571, 308] on div "Program Resource Management" at bounding box center [580, 304] width 396 height 26
click at [382, 288] on input "d. Program Resource Management" at bounding box center [382, 284] width 0 height 8
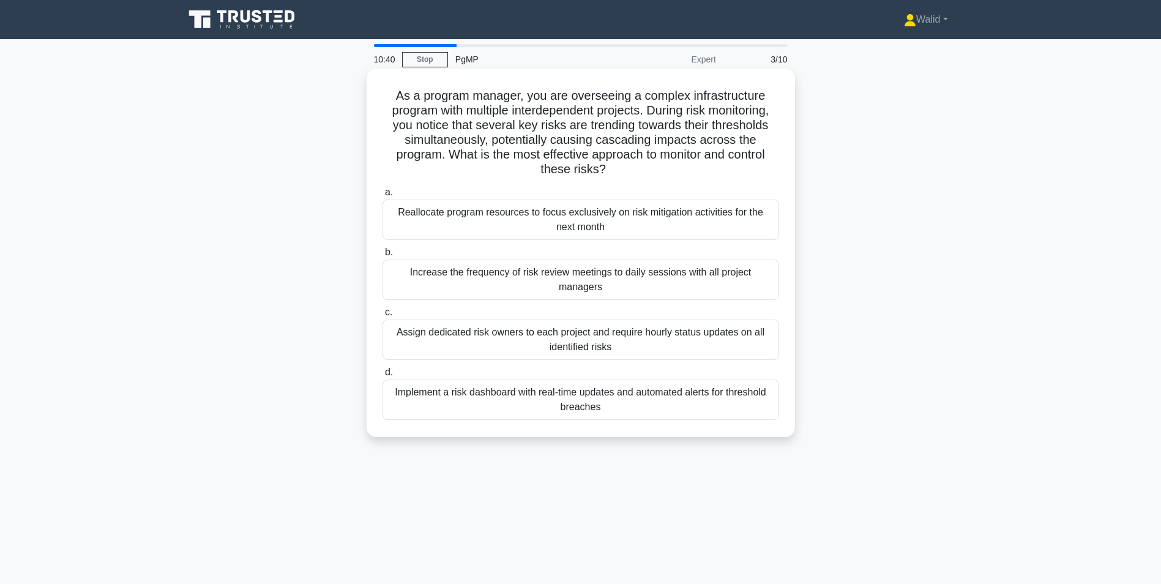
click at [571, 386] on div "Implement a risk dashboard with real-time updates and automated alerts for thre…" at bounding box center [580, 399] width 396 height 40
click at [382, 376] on input "d. Implement a risk dashboard with real-time updates and automated alerts for t…" at bounding box center [382, 372] width 0 height 8
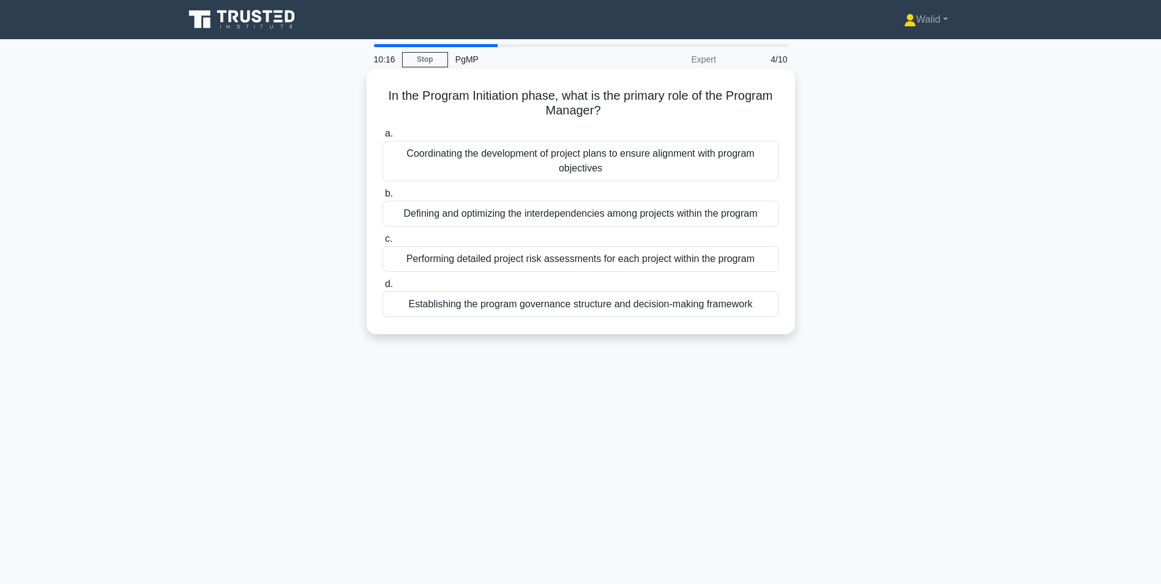
click at [559, 305] on div "Establishing the program governance structure and decision-making framework" at bounding box center [580, 304] width 396 height 26
click at [382, 288] on input "d. Establishing the program governance structure and decision-making framework" at bounding box center [382, 284] width 0 height 8
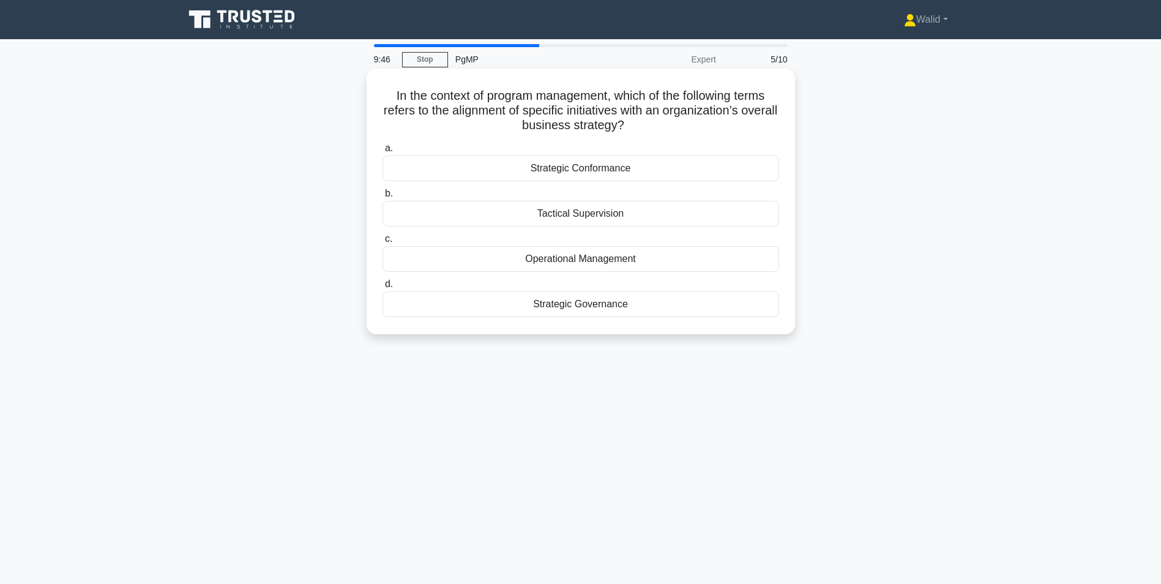
click at [589, 308] on div "Strategic Governance" at bounding box center [580, 304] width 396 height 26
click at [382, 288] on input "d. Strategic Governance" at bounding box center [382, 284] width 0 height 8
click at [582, 181] on div "Probabilistic Modeling" at bounding box center [580, 168] width 396 height 26
click at [382, 152] on input "a. Probabilistic Modeling" at bounding box center [382, 148] width 0 height 8
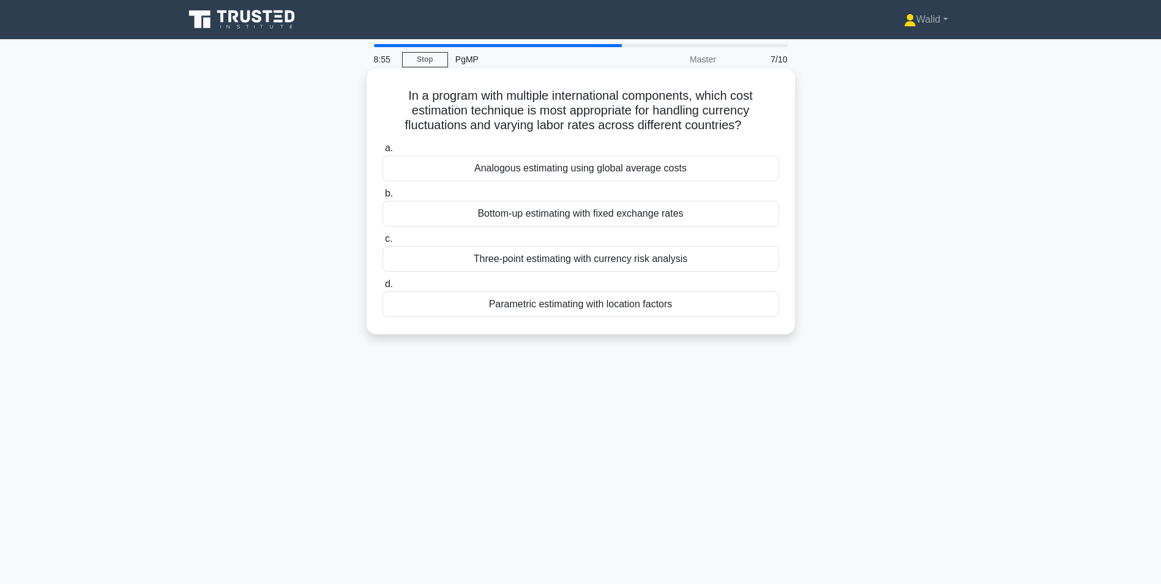
click at [570, 263] on div "Three-point estimating with currency risk analysis" at bounding box center [580, 259] width 396 height 26
click at [382, 243] on input "c. Three-point estimating with currency risk analysis" at bounding box center [382, 239] width 0 height 8
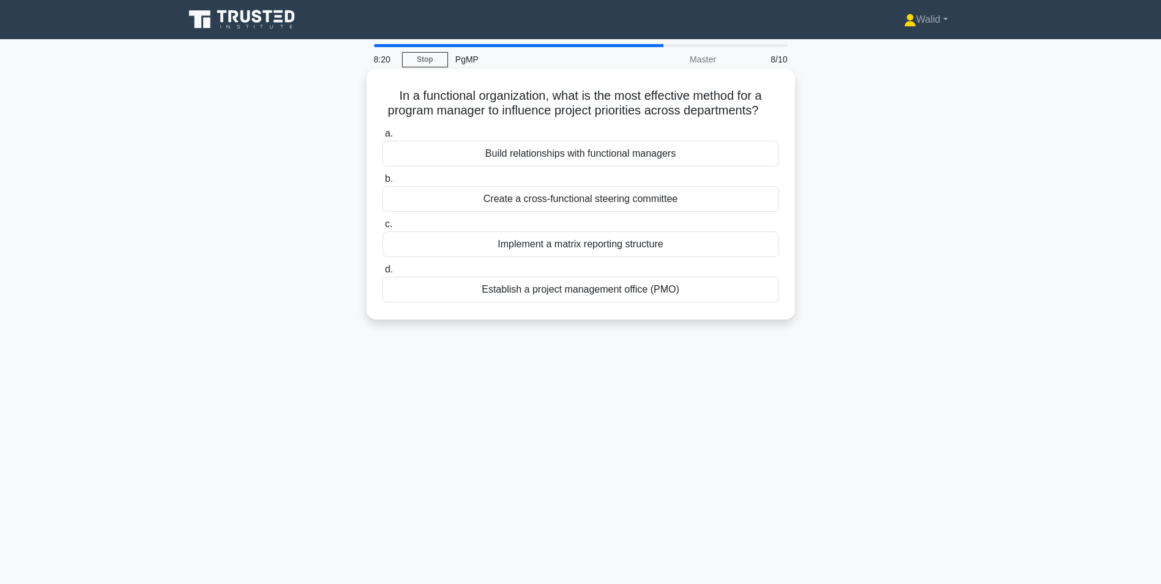
click at [529, 166] on div "Build relationships with functional managers" at bounding box center [580, 154] width 396 height 26
click at [382, 138] on input "a. Build relationships with functional managers" at bounding box center [382, 134] width 0 height 8
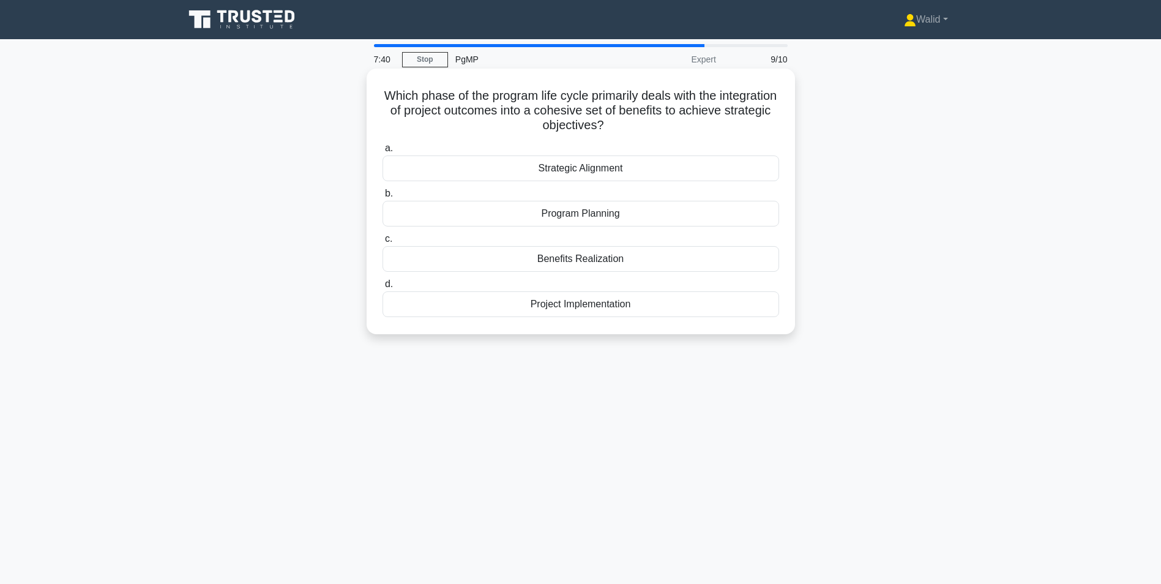
click at [609, 303] on div "Project Implementation" at bounding box center [580, 304] width 396 height 26
drag, startPoint x: 609, startPoint y: 303, endPoint x: 576, endPoint y: 312, distance: 34.1
click at [576, 312] on div "Project Implementation" at bounding box center [580, 304] width 396 height 26
click at [382, 288] on input "d. Project Implementation" at bounding box center [382, 284] width 0 height 8
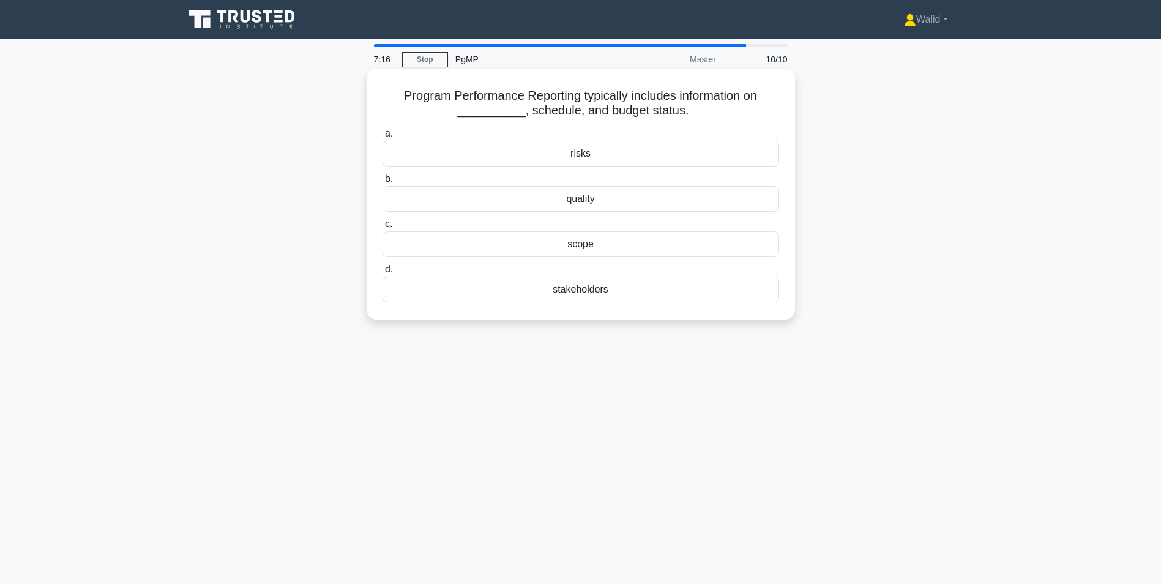
click at [573, 250] on div "scope" at bounding box center [580, 244] width 396 height 26
click at [382, 228] on input "c. scope" at bounding box center [382, 224] width 0 height 8
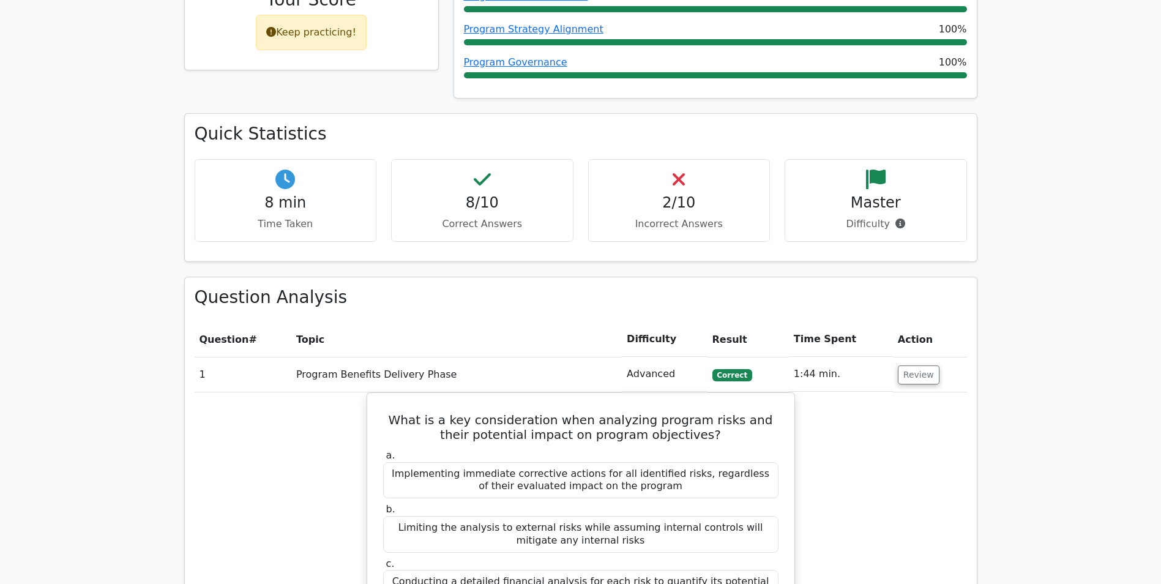
scroll to position [306, 0]
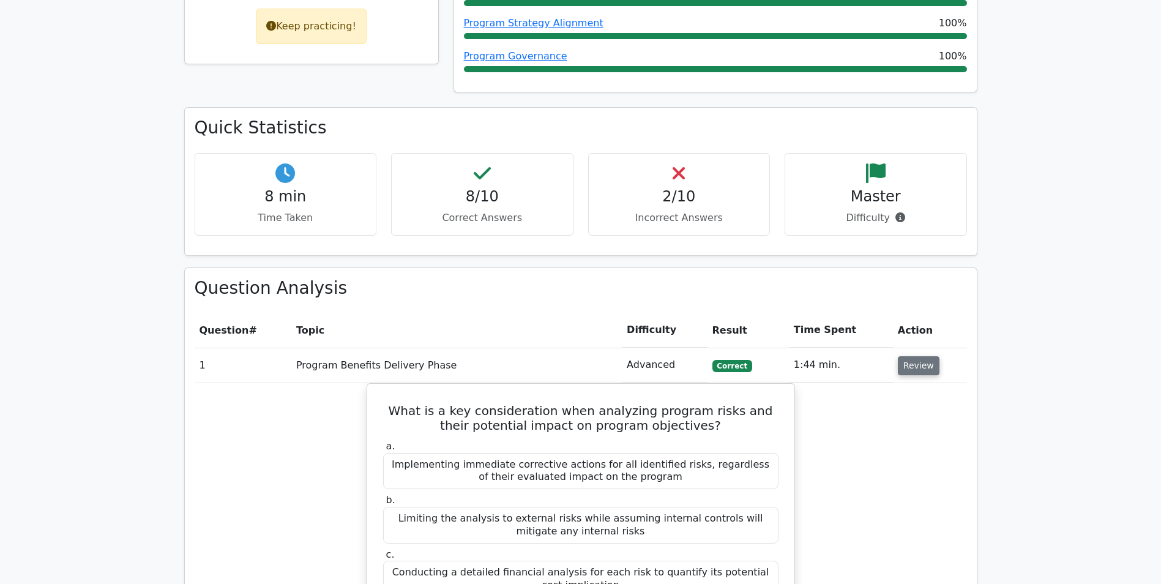
click at [914, 368] on button "Review" at bounding box center [919, 365] width 42 height 19
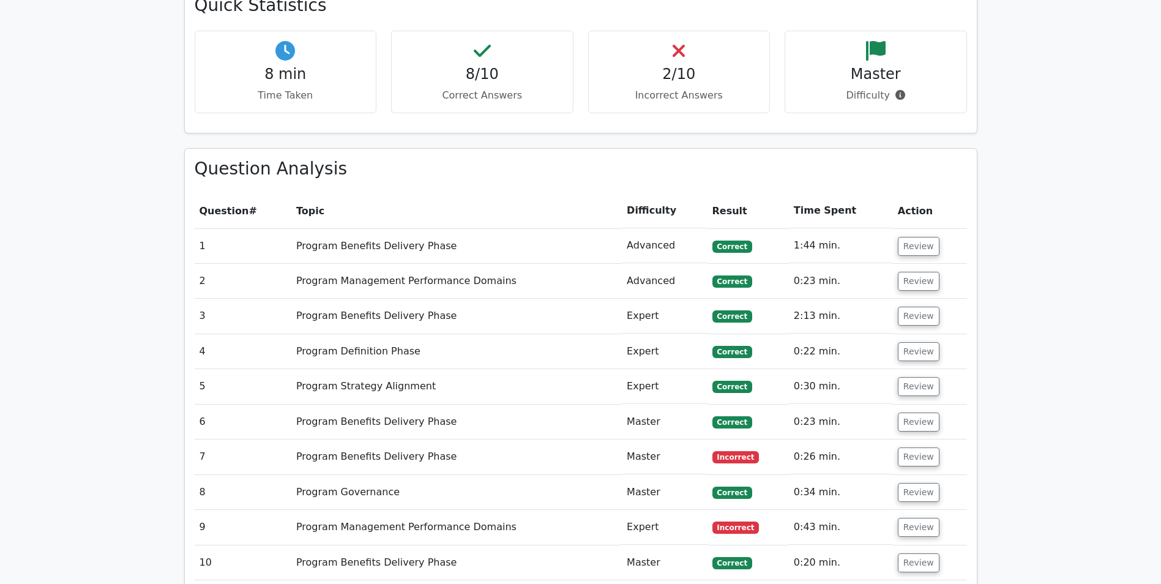
scroll to position [489, 0]
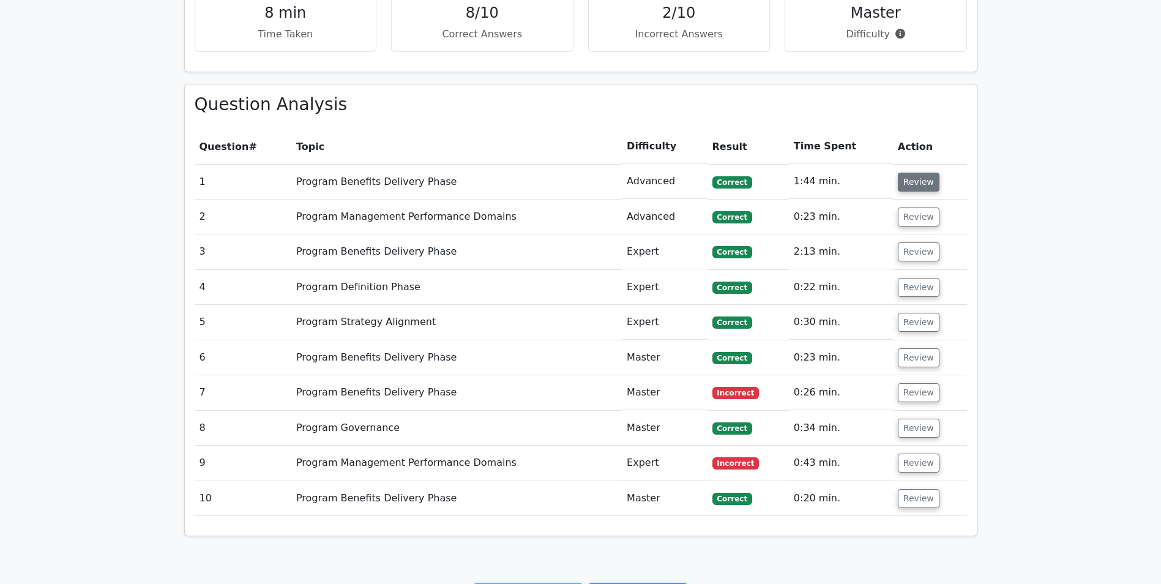
click at [915, 182] on button "Review" at bounding box center [919, 182] width 42 height 19
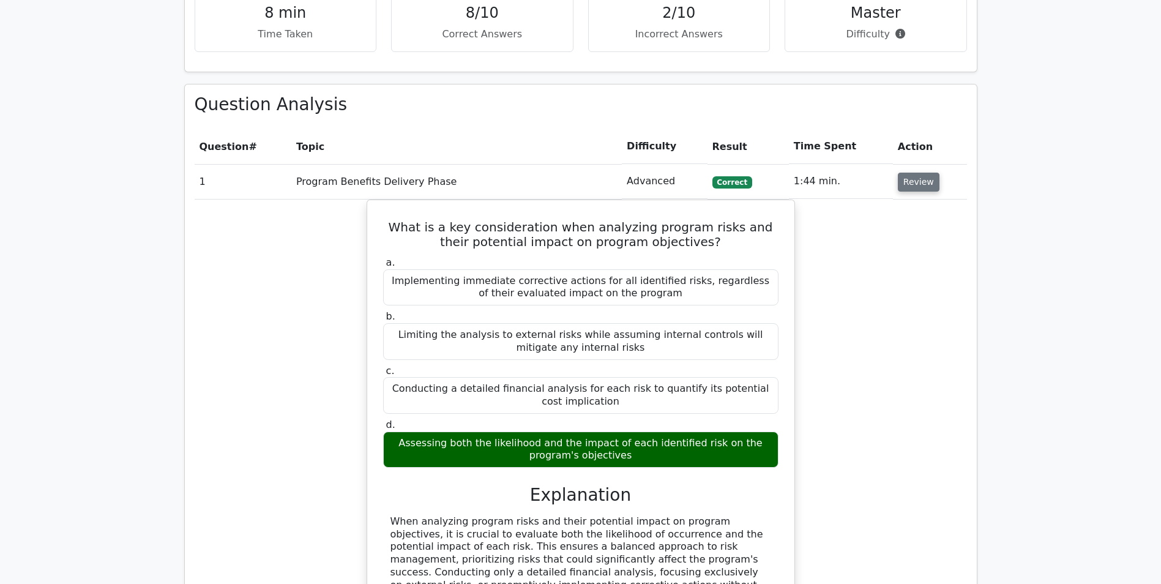
click at [916, 180] on button "Review" at bounding box center [919, 182] width 42 height 19
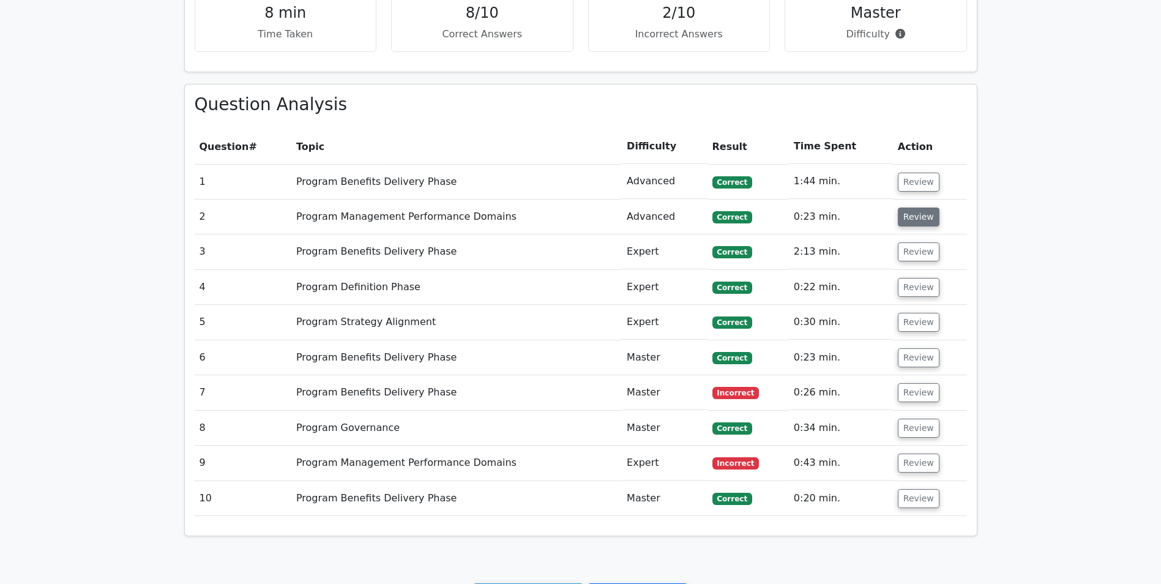
click at [915, 215] on button "Review" at bounding box center [919, 216] width 42 height 19
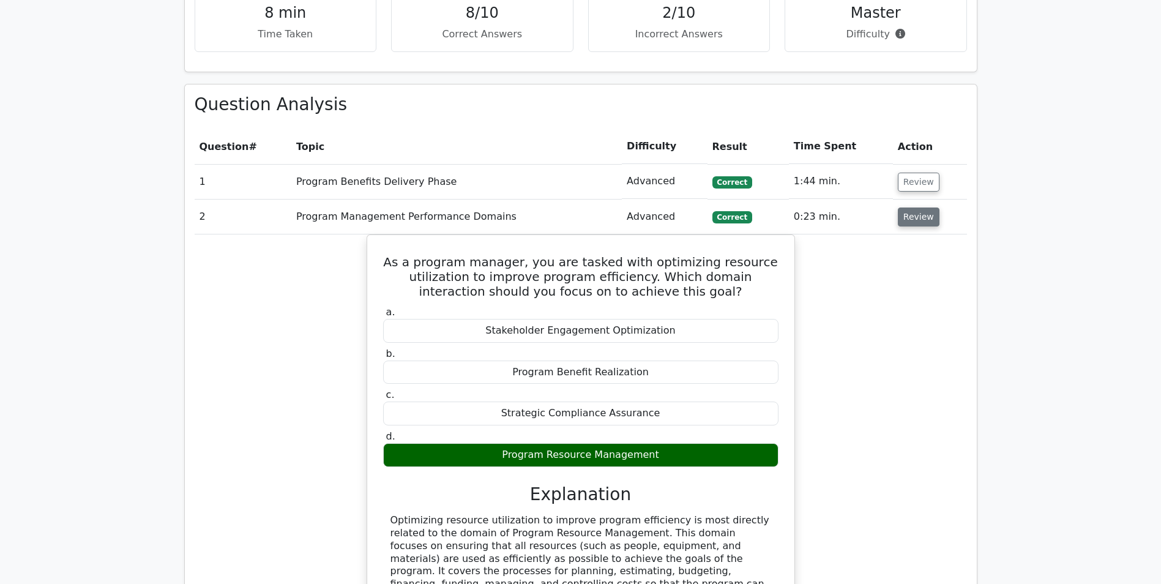
click at [915, 215] on button "Review" at bounding box center [919, 216] width 42 height 19
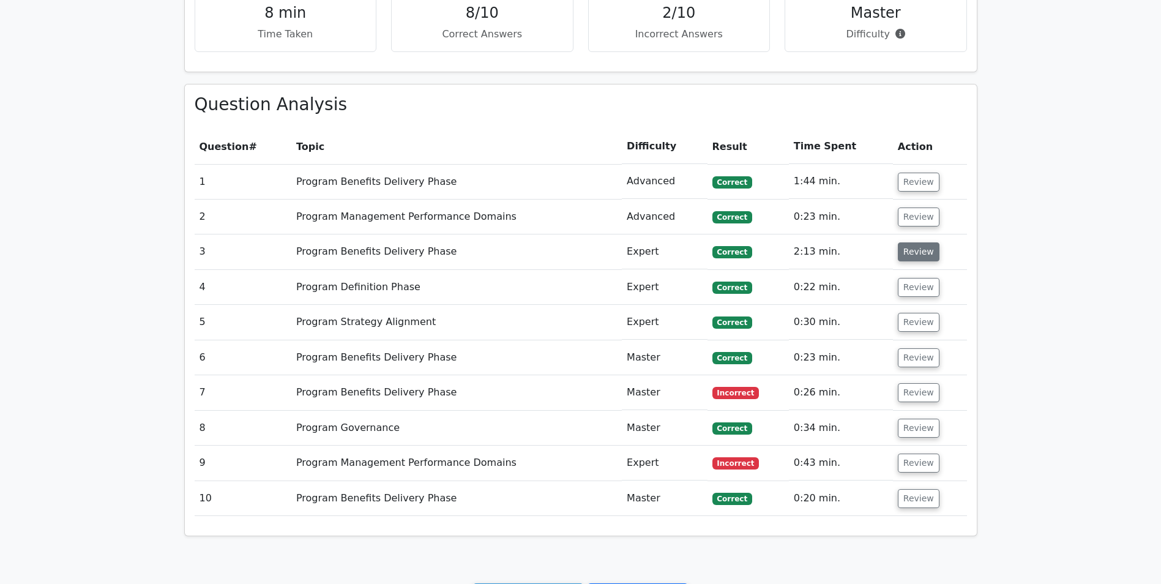
click at [912, 255] on button "Review" at bounding box center [919, 251] width 42 height 19
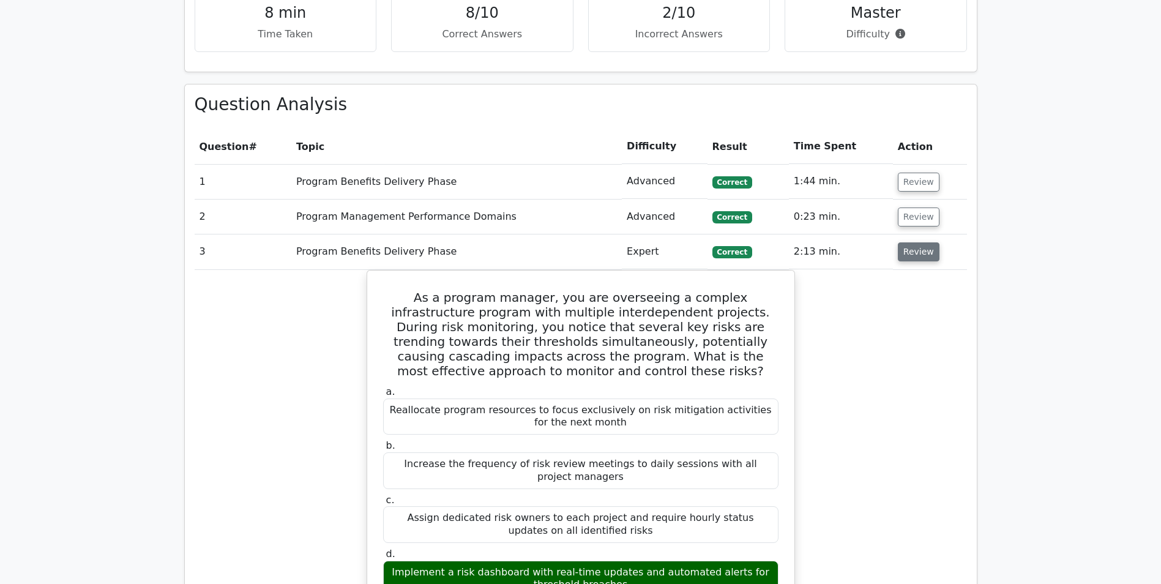
click at [911, 255] on button "Review" at bounding box center [919, 251] width 42 height 19
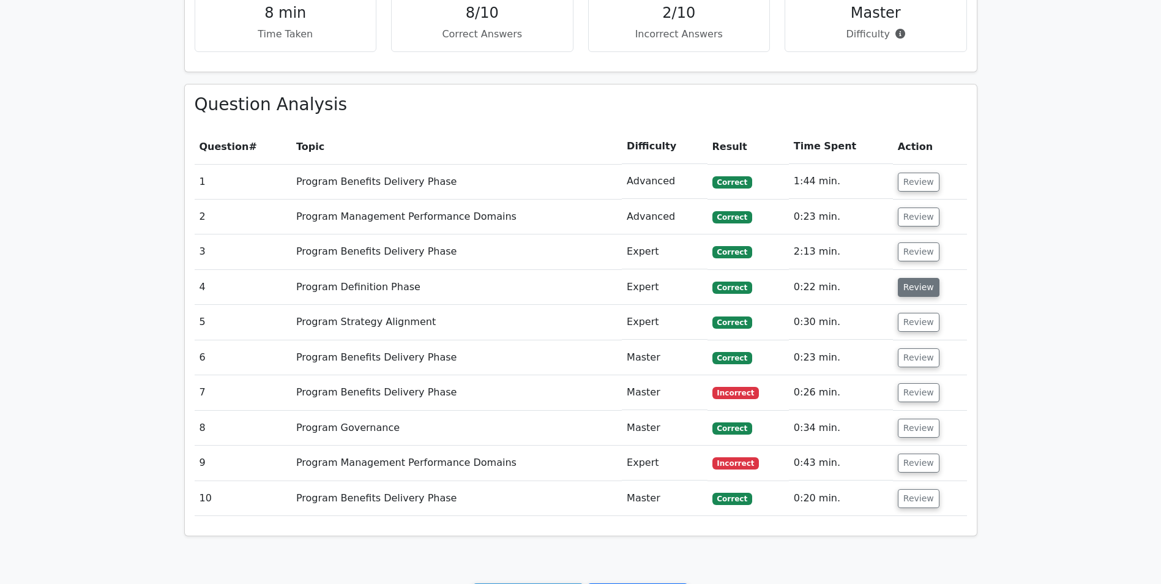
click at [911, 285] on button "Review" at bounding box center [919, 287] width 42 height 19
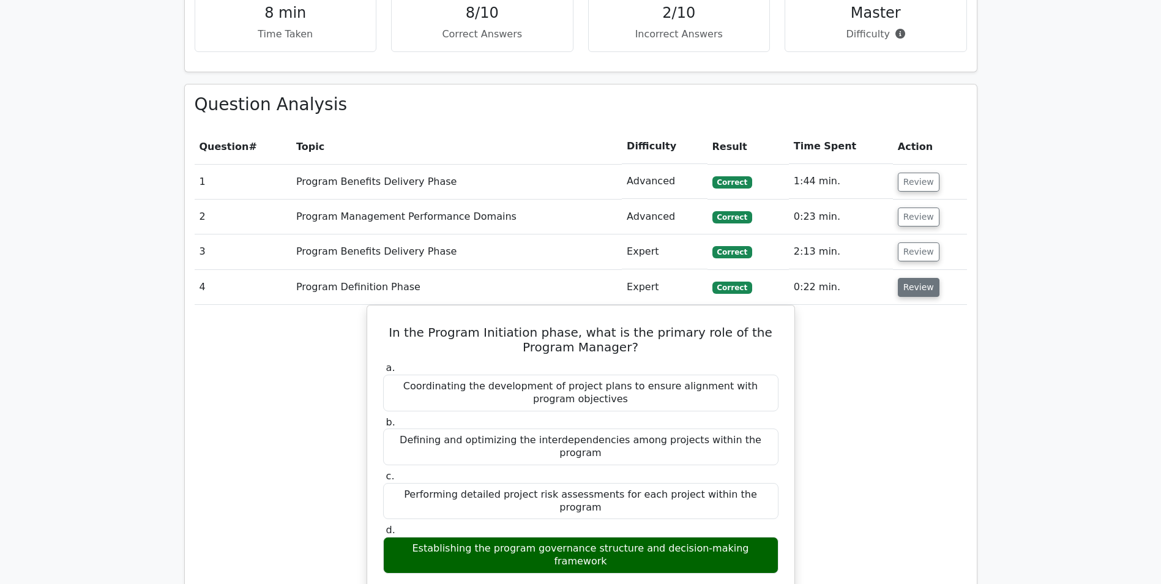
click at [911, 285] on button "Review" at bounding box center [919, 287] width 42 height 19
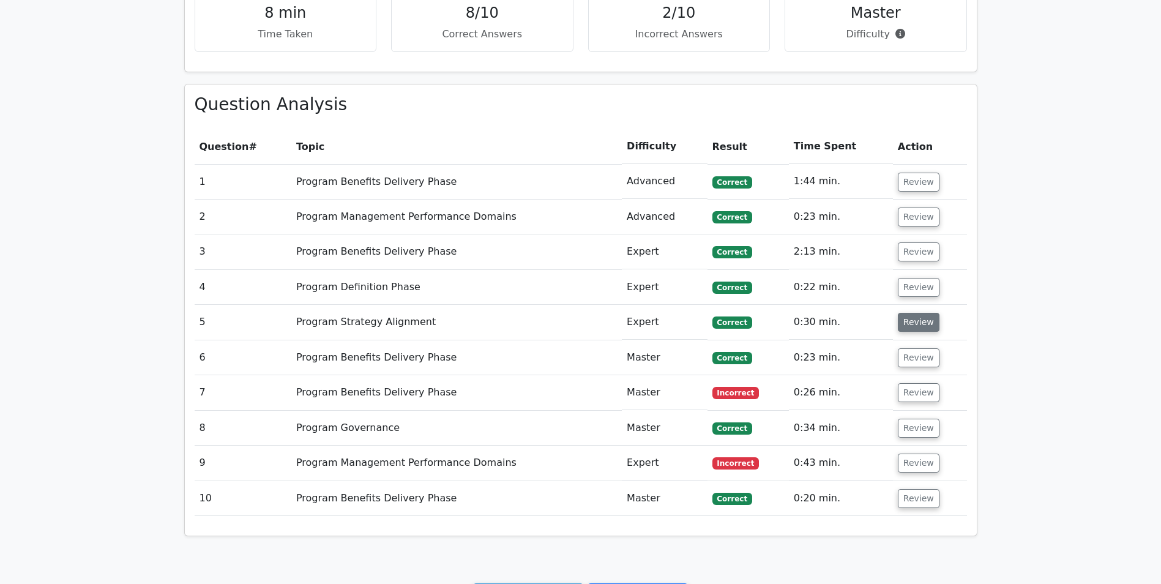
click at [912, 323] on button "Review" at bounding box center [919, 322] width 42 height 19
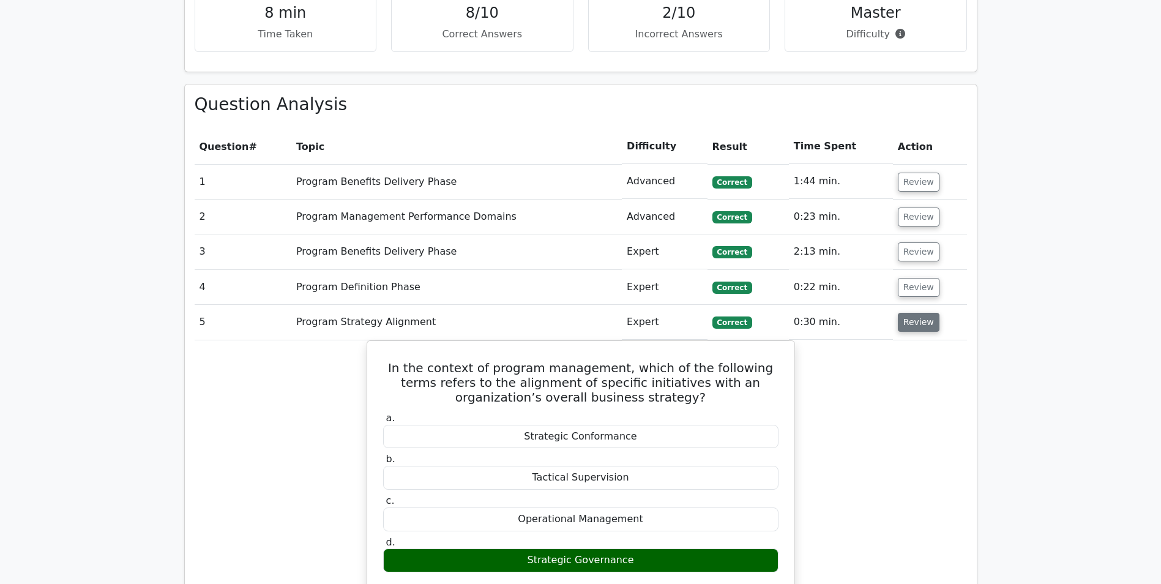
click at [912, 323] on button "Review" at bounding box center [919, 322] width 42 height 19
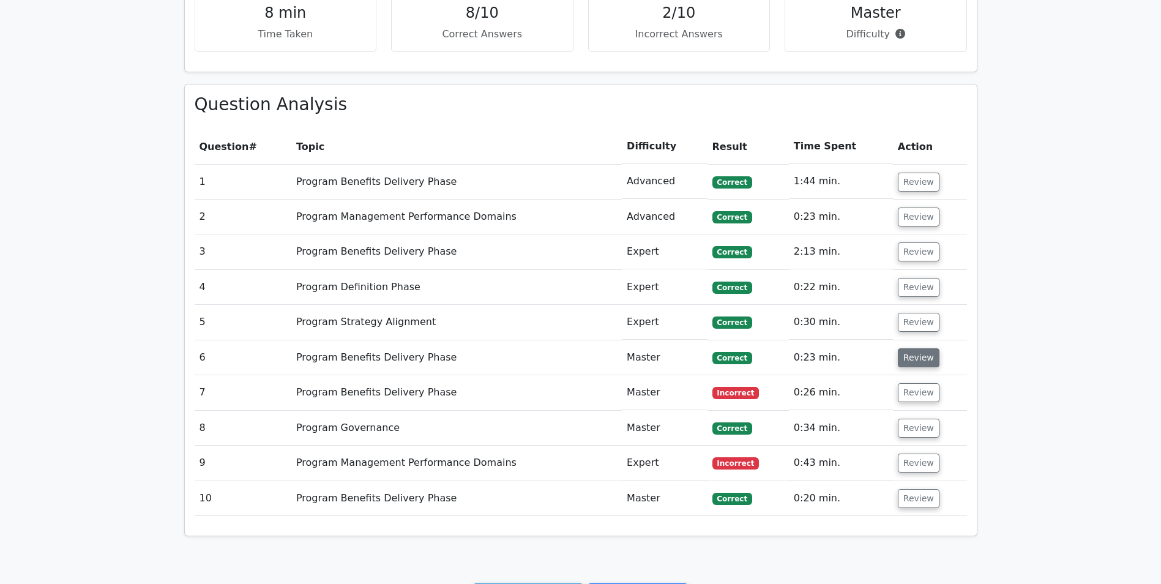
click at [909, 349] on button "Review" at bounding box center [919, 357] width 42 height 19
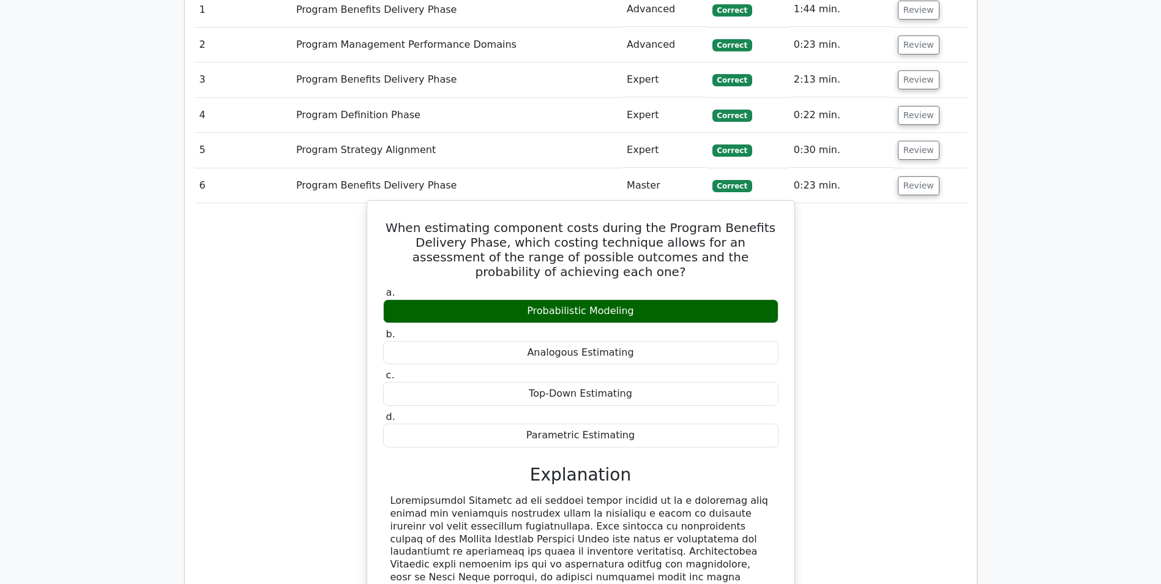
scroll to position [673, 0]
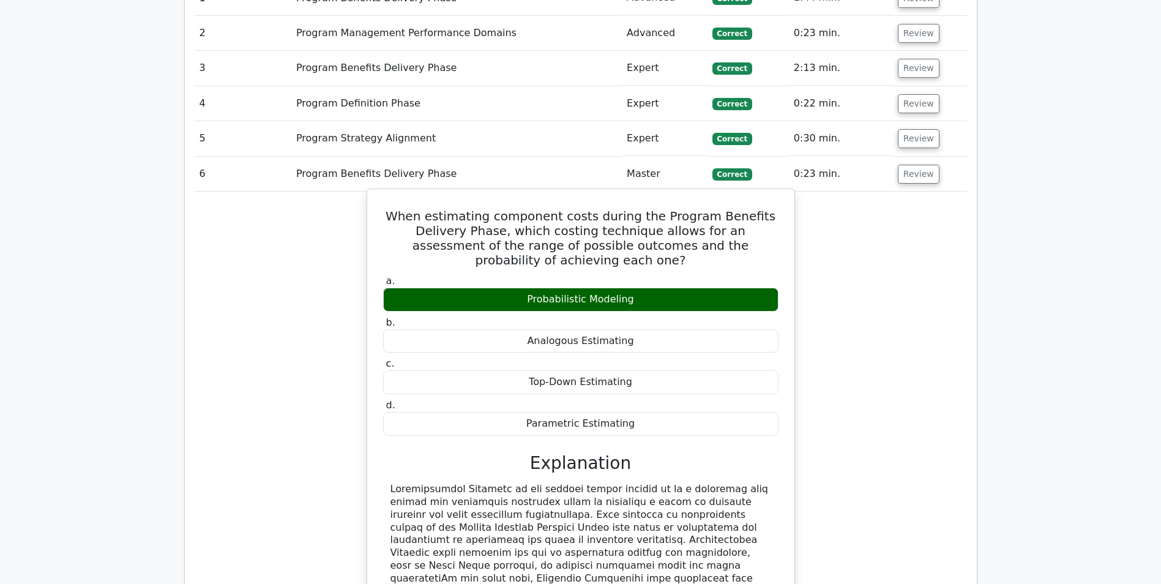
drag, startPoint x: 631, startPoint y: 300, endPoint x: 529, endPoint y: 299, distance: 102.2
click at [529, 299] on div "Probabilistic Modeling" at bounding box center [580, 300] width 395 height 24
drag, startPoint x: 529, startPoint y: 299, endPoint x: 548, endPoint y: 307, distance: 20.6
copy div "Probabilistic Modeling"
click at [443, 216] on h5 "When estimating component costs during the Program Benefits Delivery Phase, whi…" at bounding box center [581, 238] width 398 height 59
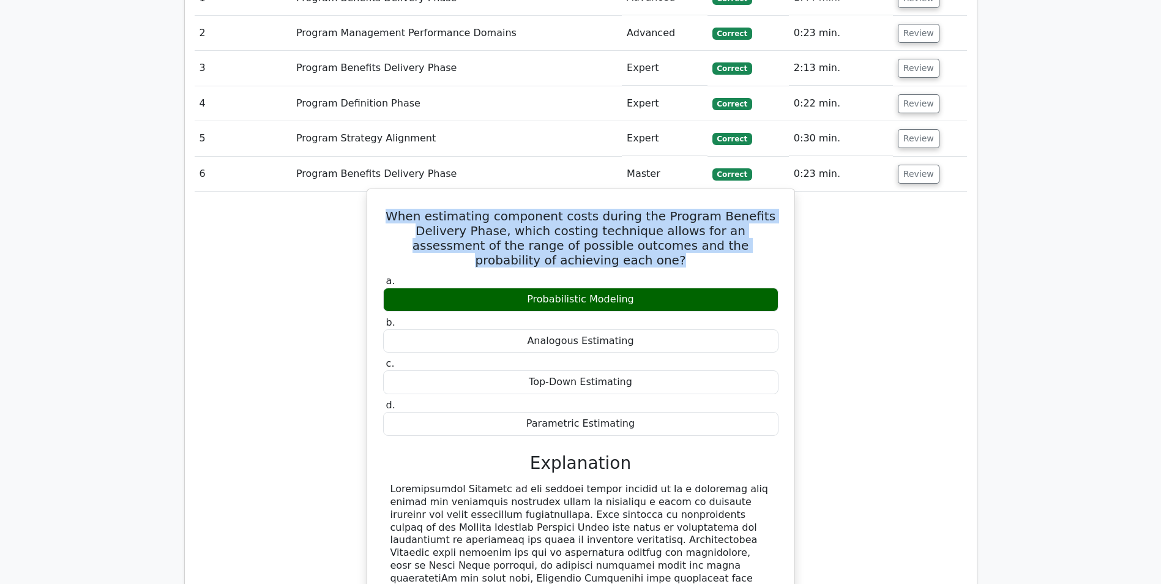
drag, startPoint x: 406, startPoint y: 217, endPoint x: 725, endPoint y: 261, distance: 321.8
click at [725, 261] on h5 "When estimating component costs during the Program Benefits Delivery Phase, whi…" at bounding box center [581, 238] width 398 height 59
copy h5 "When estimating component costs during the Program Benefits Delivery Phase, whi…"
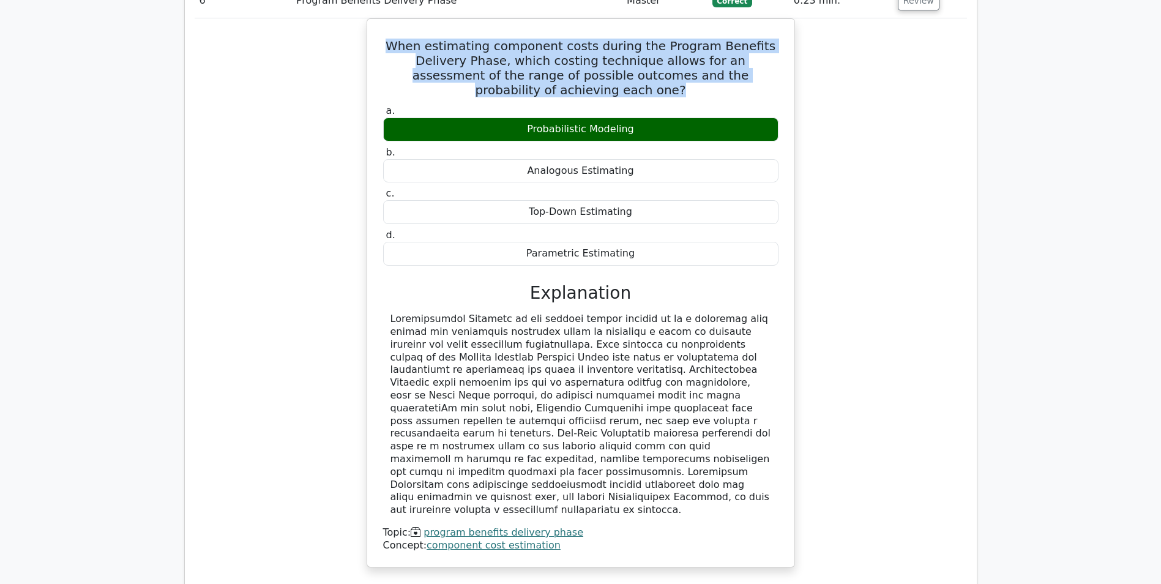
scroll to position [857, 0]
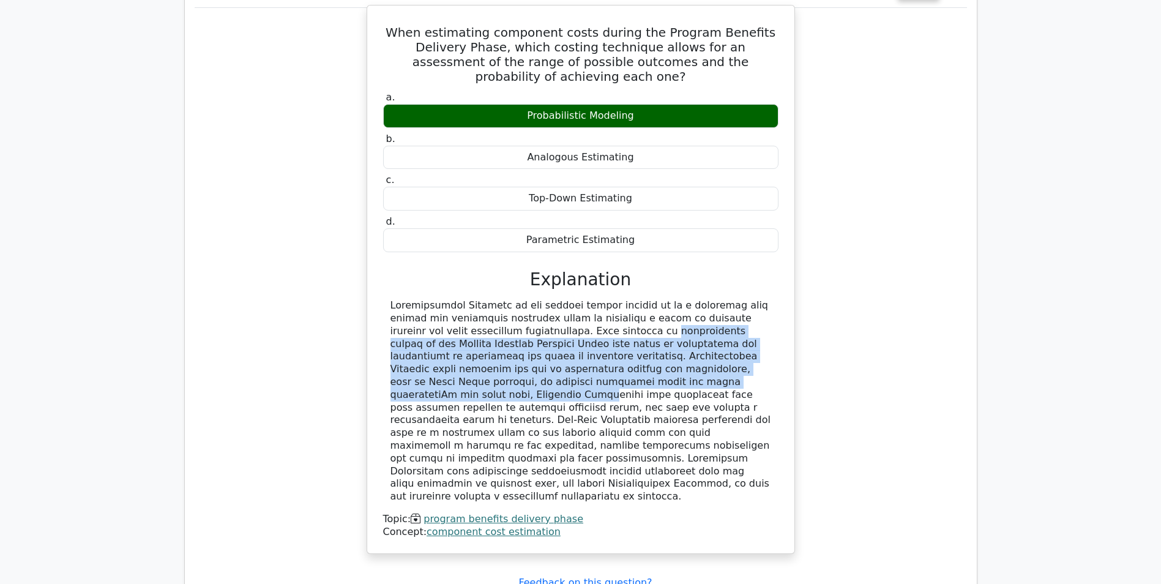
drag, startPoint x: 498, startPoint y: 330, endPoint x: 534, endPoint y: 378, distance: 59.5
click at [534, 378] on div at bounding box center [580, 401] width 381 height 204
drag, startPoint x: 534, startPoint y: 378, endPoint x: 510, endPoint y: 379, distance: 23.9
copy div "This approach is particularly useful in the Program Benefits Delivery Phase whe…"
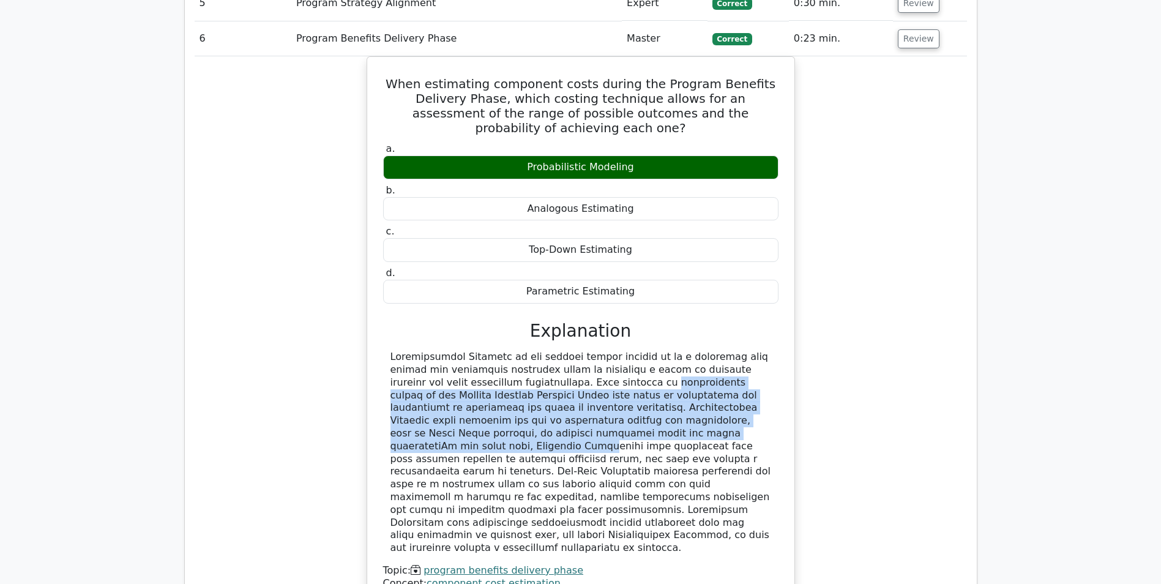
scroll to position [734, 0]
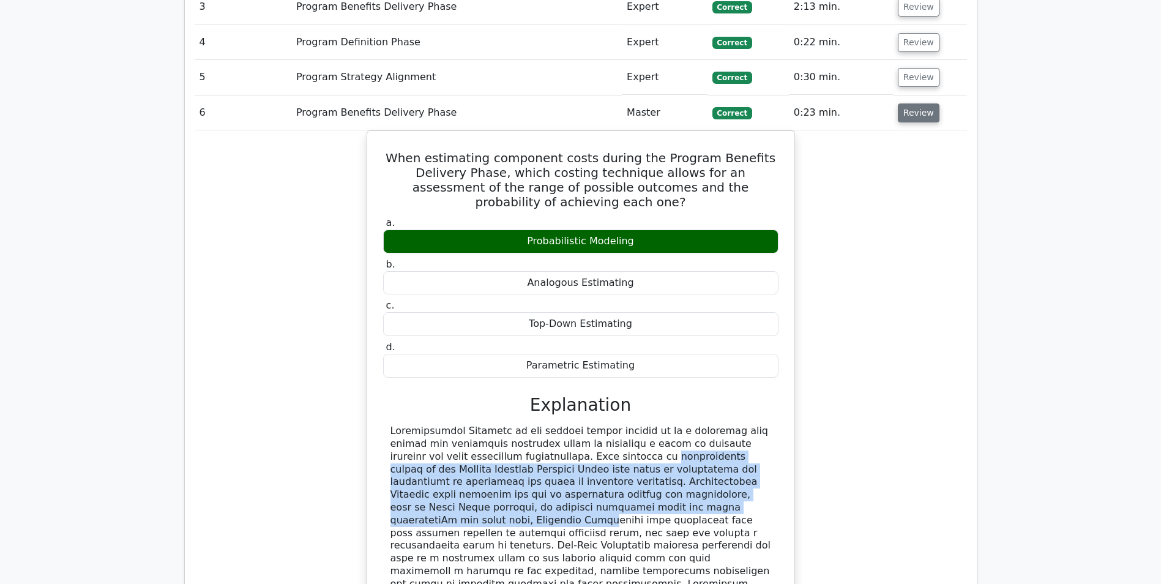
click at [919, 121] on button "Review" at bounding box center [919, 112] width 42 height 19
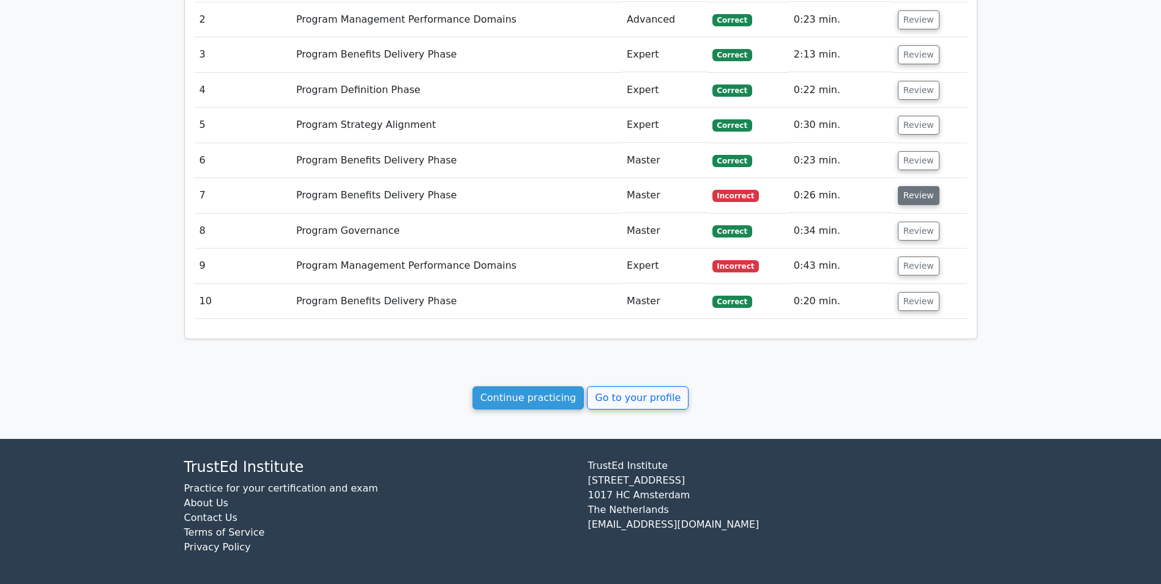
click at [910, 199] on button "Review" at bounding box center [919, 195] width 42 height 19
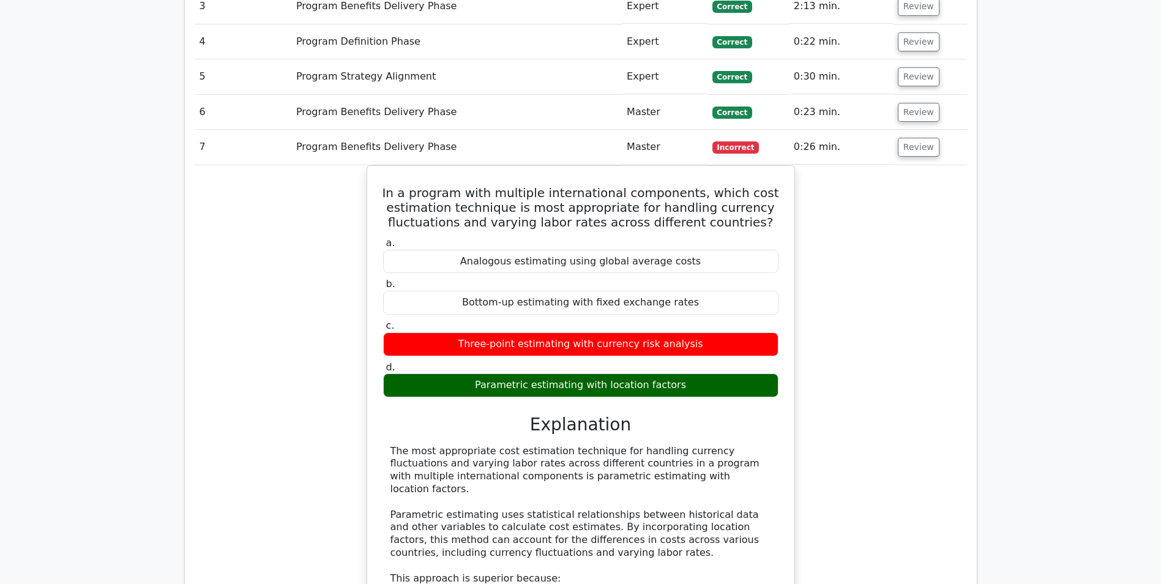
scroll to position [809, 0]
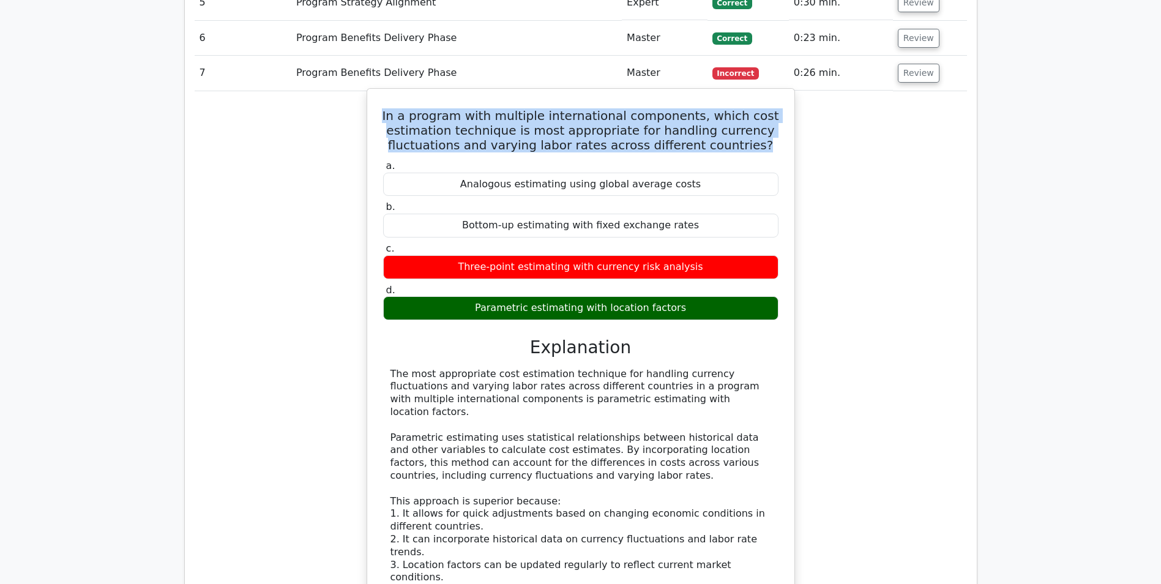
drag, startPoint x: 761, startPoint y: 144, endPoint x: 392, endPoint y: 118, distance: 369.8
click at [392, 118] on h5 "In a program with multiple international components, which cost estimation tech…" at bounding box center [581, 130] width 398 height 44
drag, startPoint x: 392, startPoint y: 118, endPoint x: 425, endPoint y: 122, distance: 33.9
copy h5 "In a program with multiple international components, which cost estimation tech…"
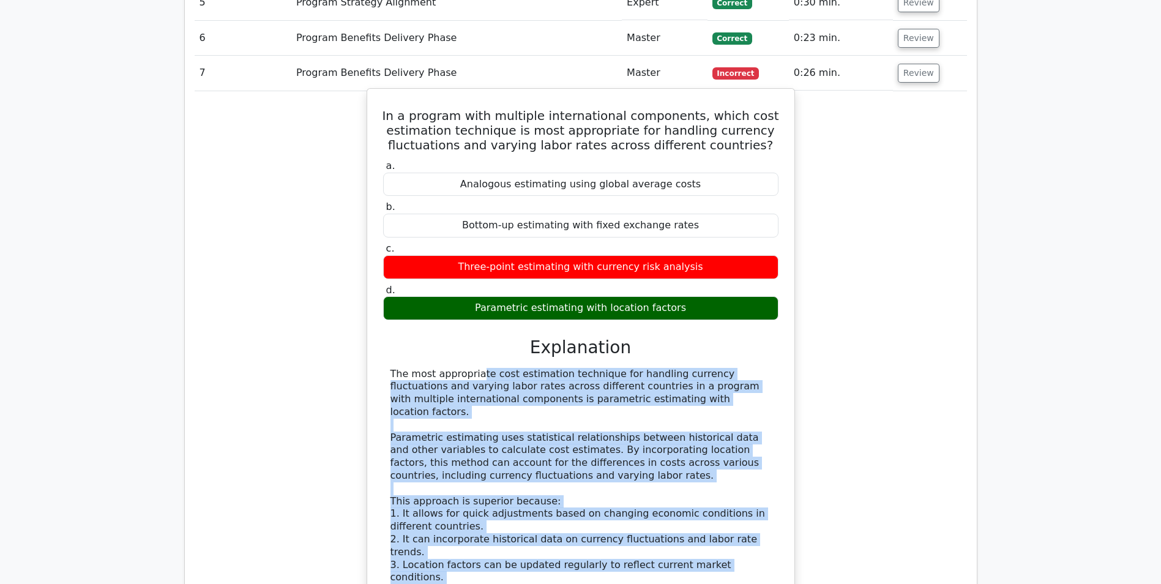
drag, startPoint x: 393, startPoint y: 373, endPoint x: 540, endPoint y: 564, distance: 240.5
click at [540, 564] on div "The most appropriate cost estimation technique for handling currency fluctuatio…" at bounding box center [580, 578] width 381 height 420
drag, startPoint x: 540, startPoint y: 564, endPoint x: 488, endPoint y: 394, distance: 177.3
copy div "he most appropriate cost estimation technique for handling currency fluctuation…"
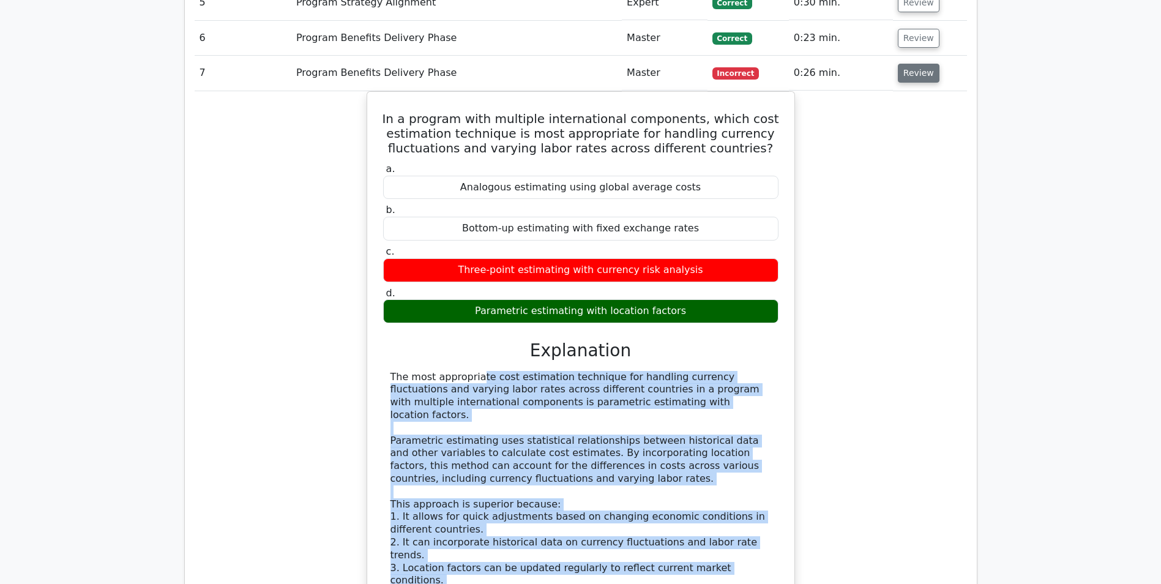
click at [909, 73] on button "Review" at bounding box center [919, 73] width 42 height 19
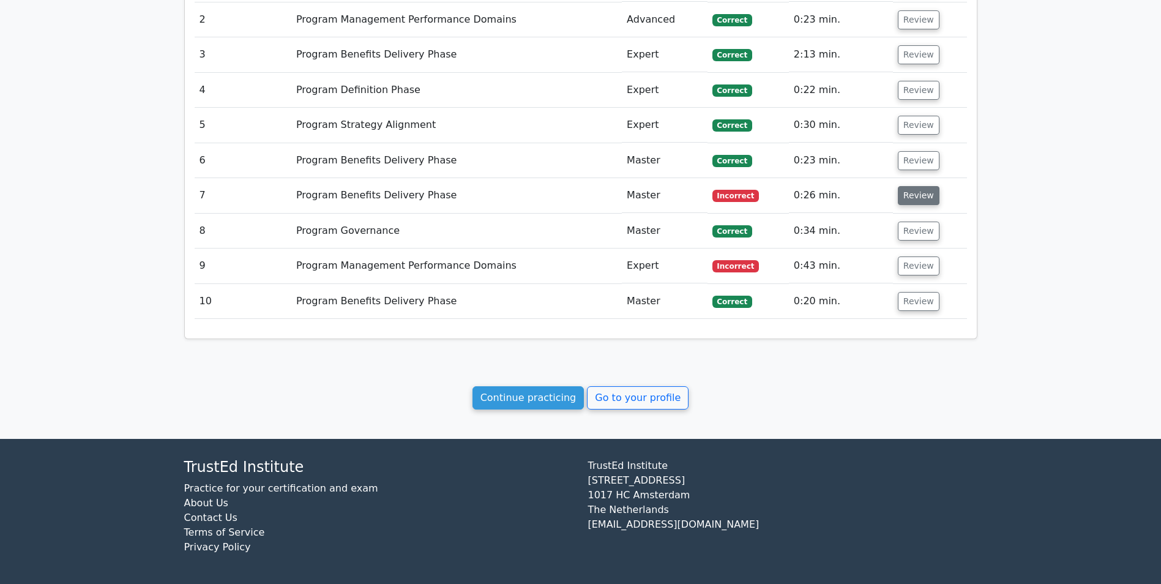
scroll to position [686, 0]
click at [905, 274] on button "Review" at bounding box center [919, 265] width 42 height 19
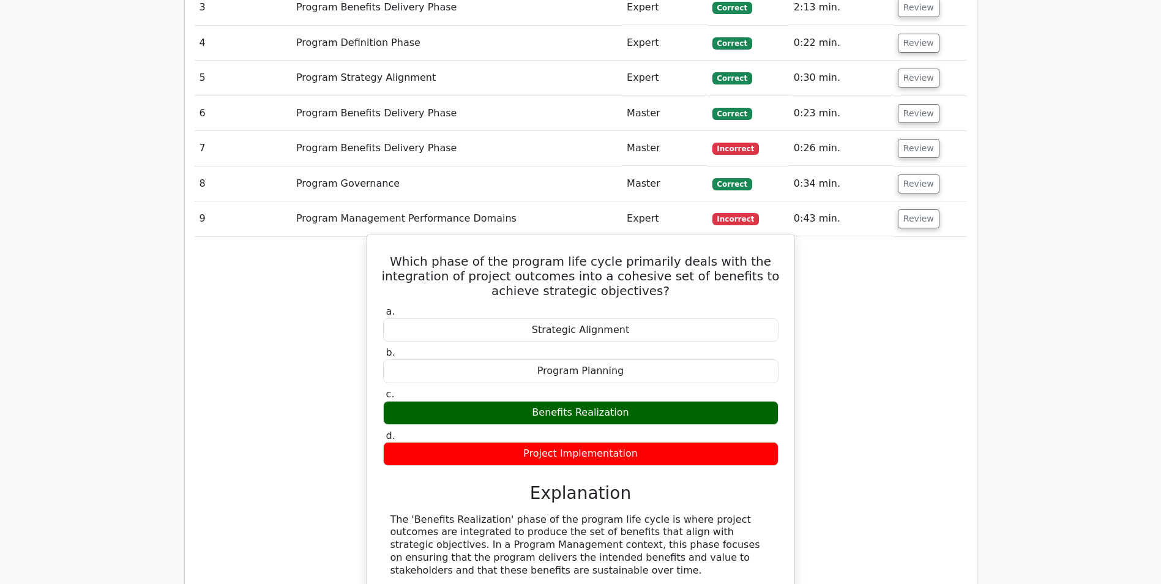
scroll to position [809, 0]
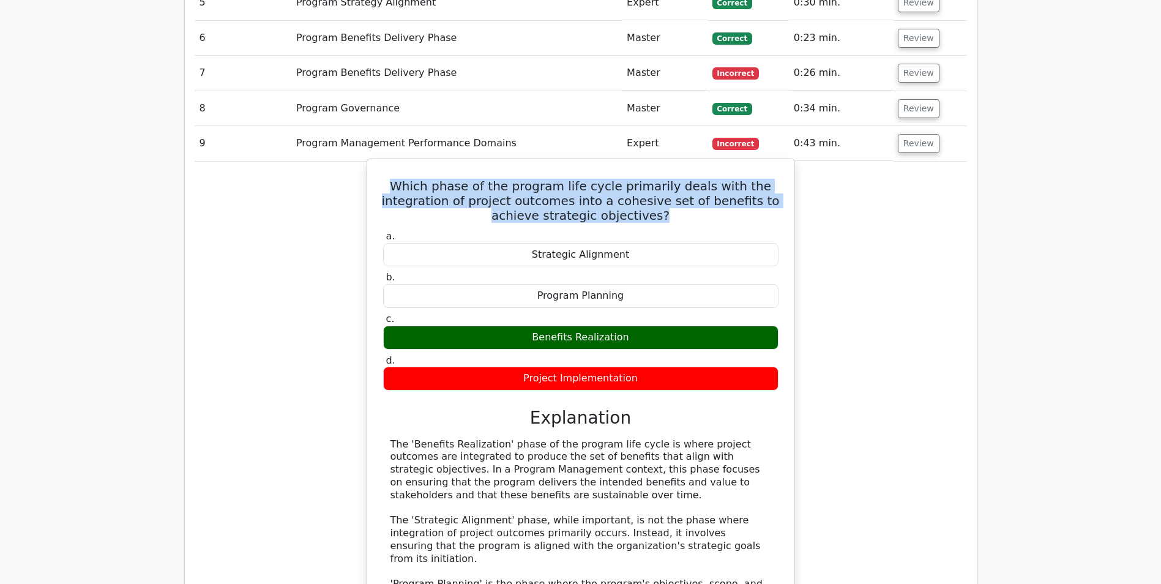
drag, startPoint x: 660, startPoint y: 214, endPoint x: 409, endPoint y: 192, distance: 251.2
click at [409, 192] on h5 "Which phase of the program life cycle primarily deals with the integration of p…" at bounding box center [581, 201] width 398 height 44
drag, startPoint x: 409, startPoint y: 192, endPoint x: 433, endPoint y: 192, distance: 23.9
copy h5 "Which phase of the program life cycle primarily deals with the integration of p…"
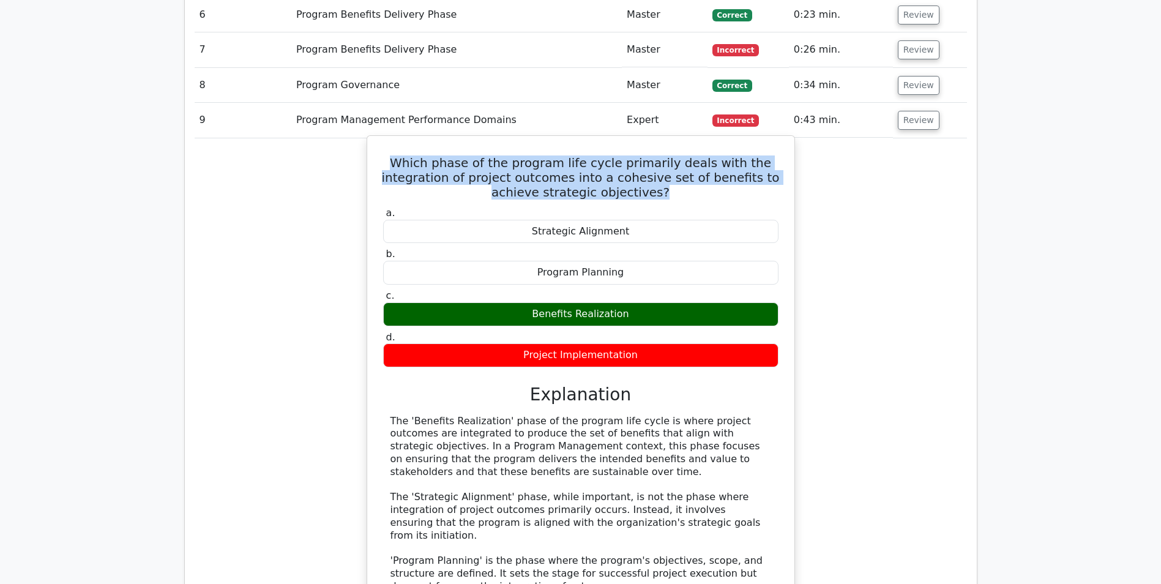
scroll to position [870, 0]
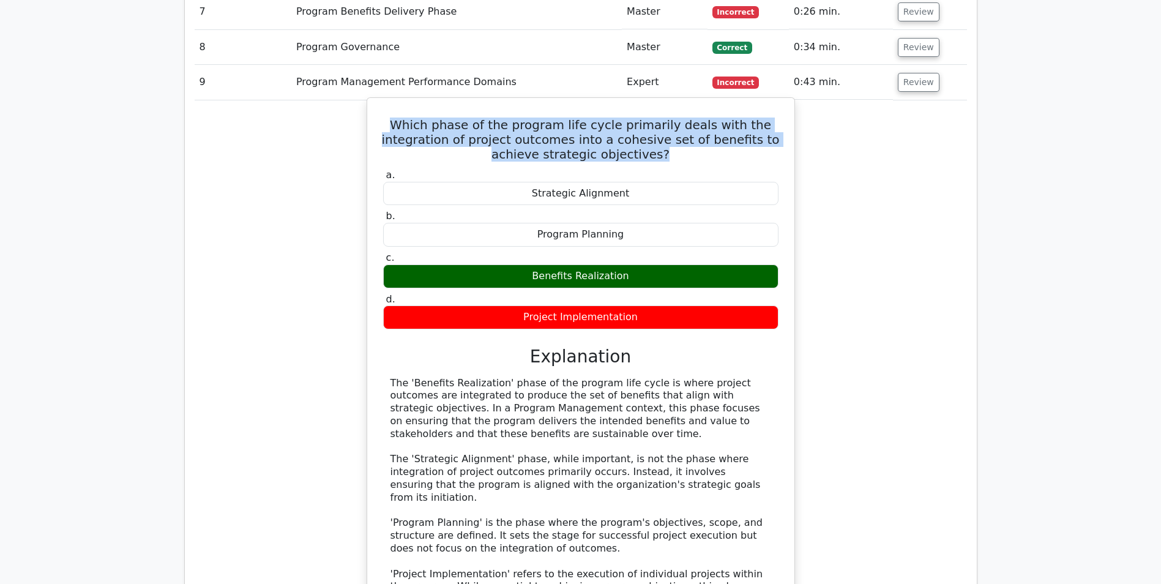
drag, startPoint x: 391, startPoint y: 384, endPoint x: 493, endPoint y: 430, distance: 112.0
click at [493, 430] on div "The 'Benefits Realization' phase of the program life cycle is where project out…" at bounding box center [580, 498] width 381 height 242
drag, startPoint x: 493, startPoint y: 430, endPoint x: 455, endPoint y: 422, distance: 38.9
copy div "The 'Benefits Realization' phase of the program life cycle is where project out…"
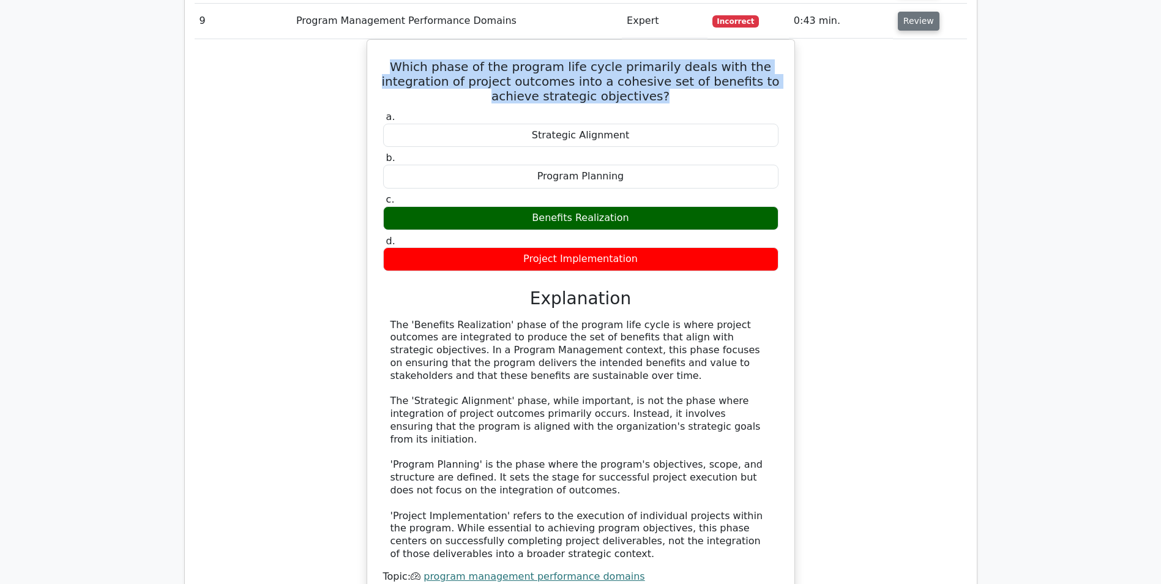
click at [915, 25] on button "Review" at bounding box center [919, 21] width 42 height 19
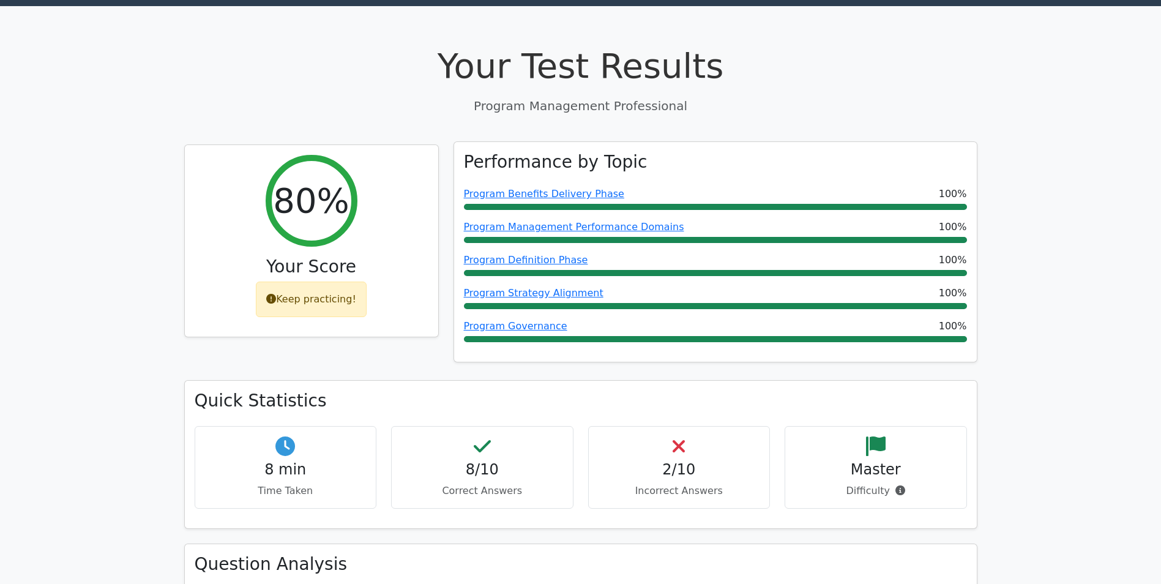
scroll to position [0, 0]
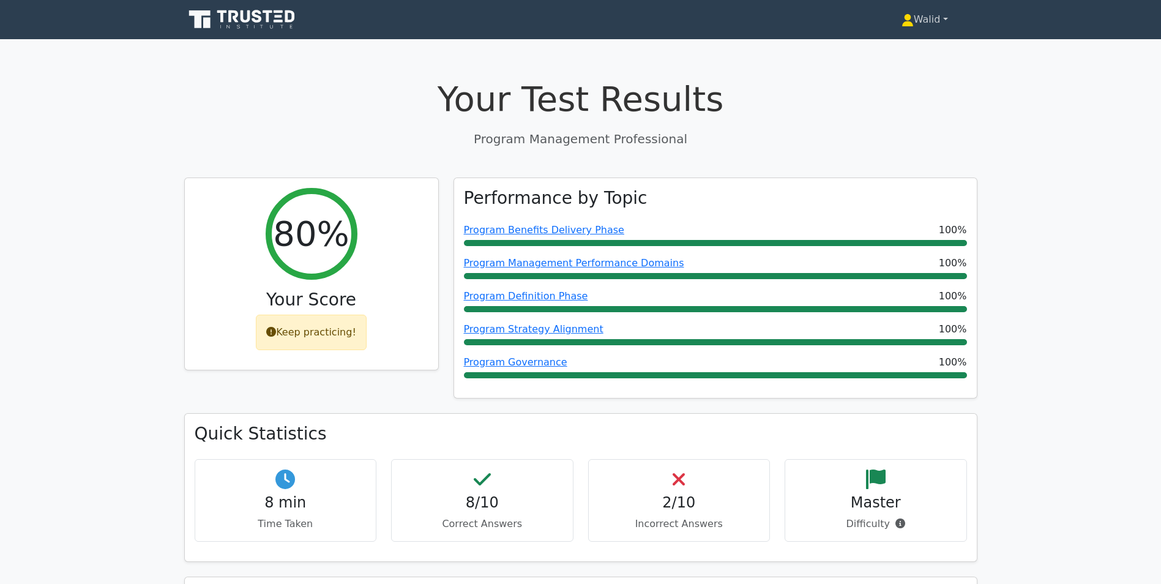
click at [920, 20] on link "Walid" at bounding box center [924, 19] width 105 height 24
click at [901, 47] on link "Profile" at bounding box center [920, 49] width 97 height 20
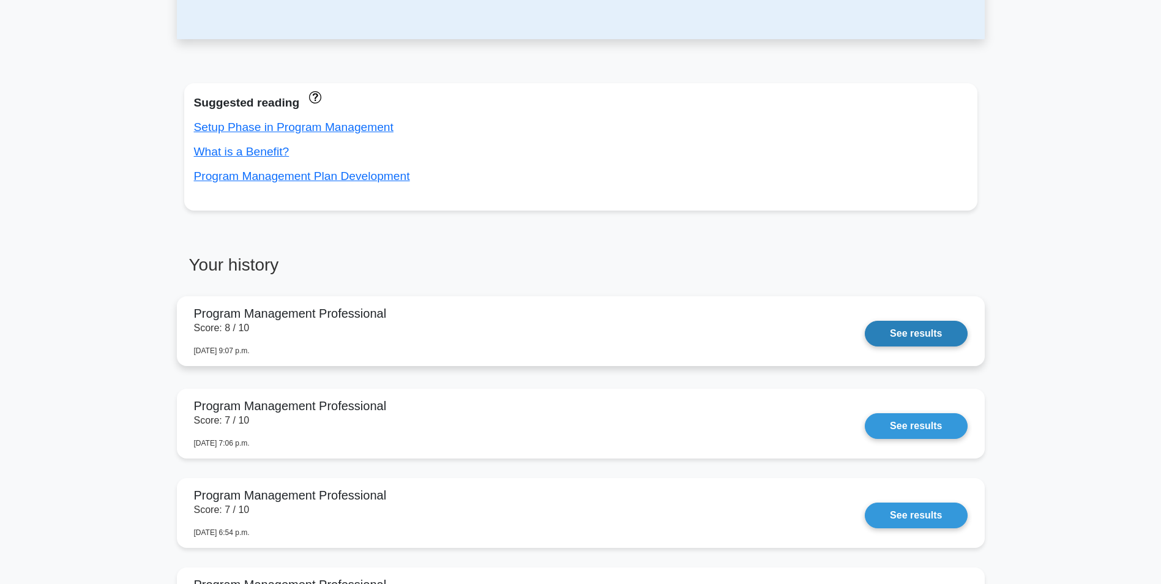
scroll to position [428, 0]
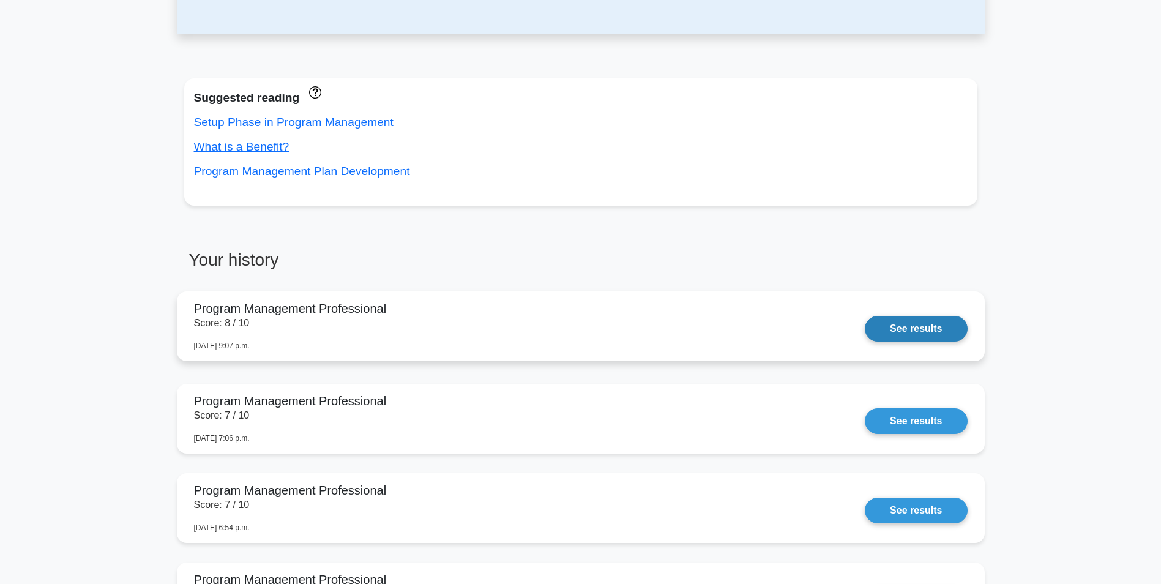
click at [918, 324] on link "See results" at bounding box center [916, 329] width 102 height 26
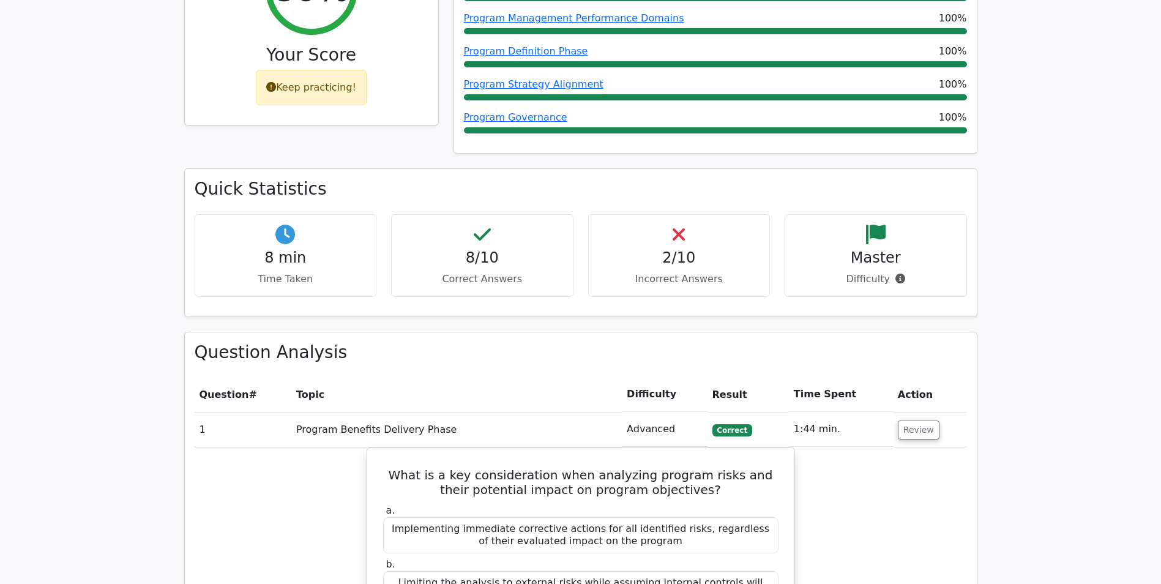
scroll to position [367, 0]
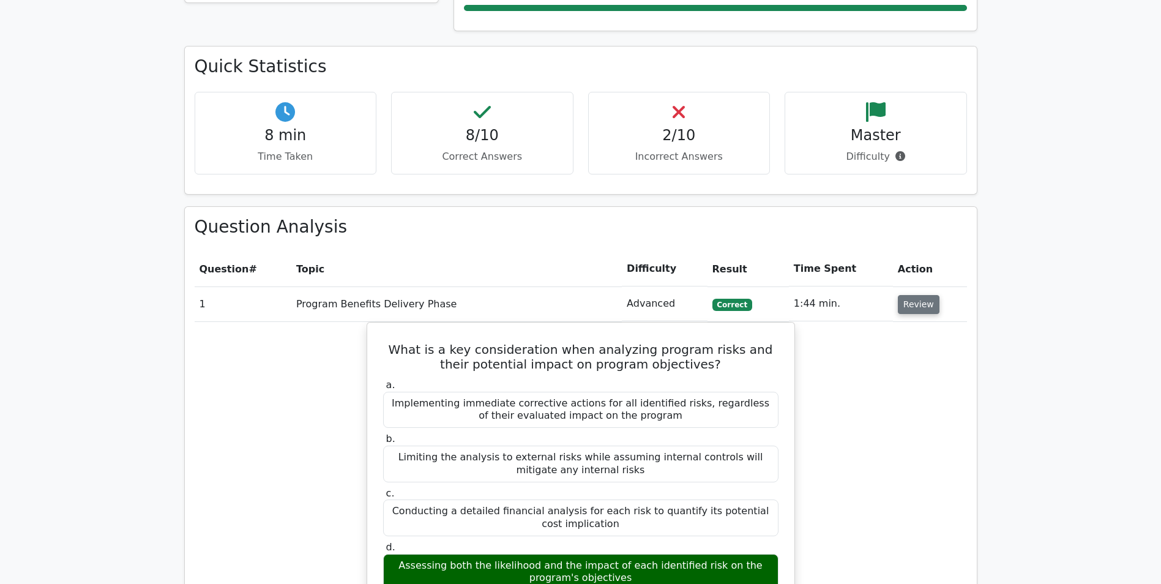
click at [913, 310] on button "Review" at bounding box center [919, 304] width 42 height 19
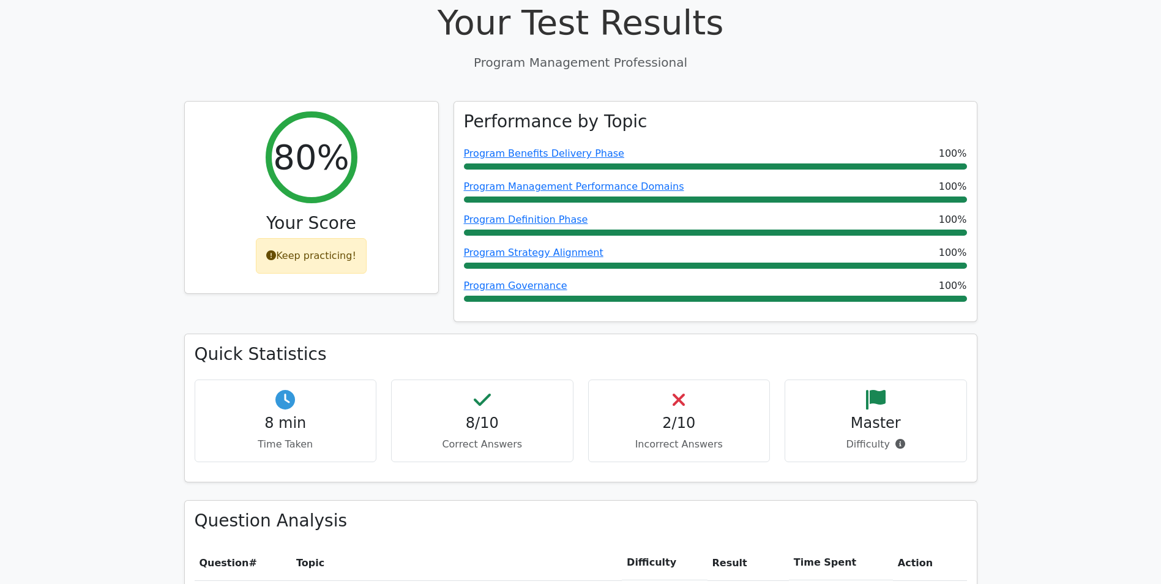
scroll to position [0, 0]
